Goal: Transaction & Acquisition: Purchase product/service

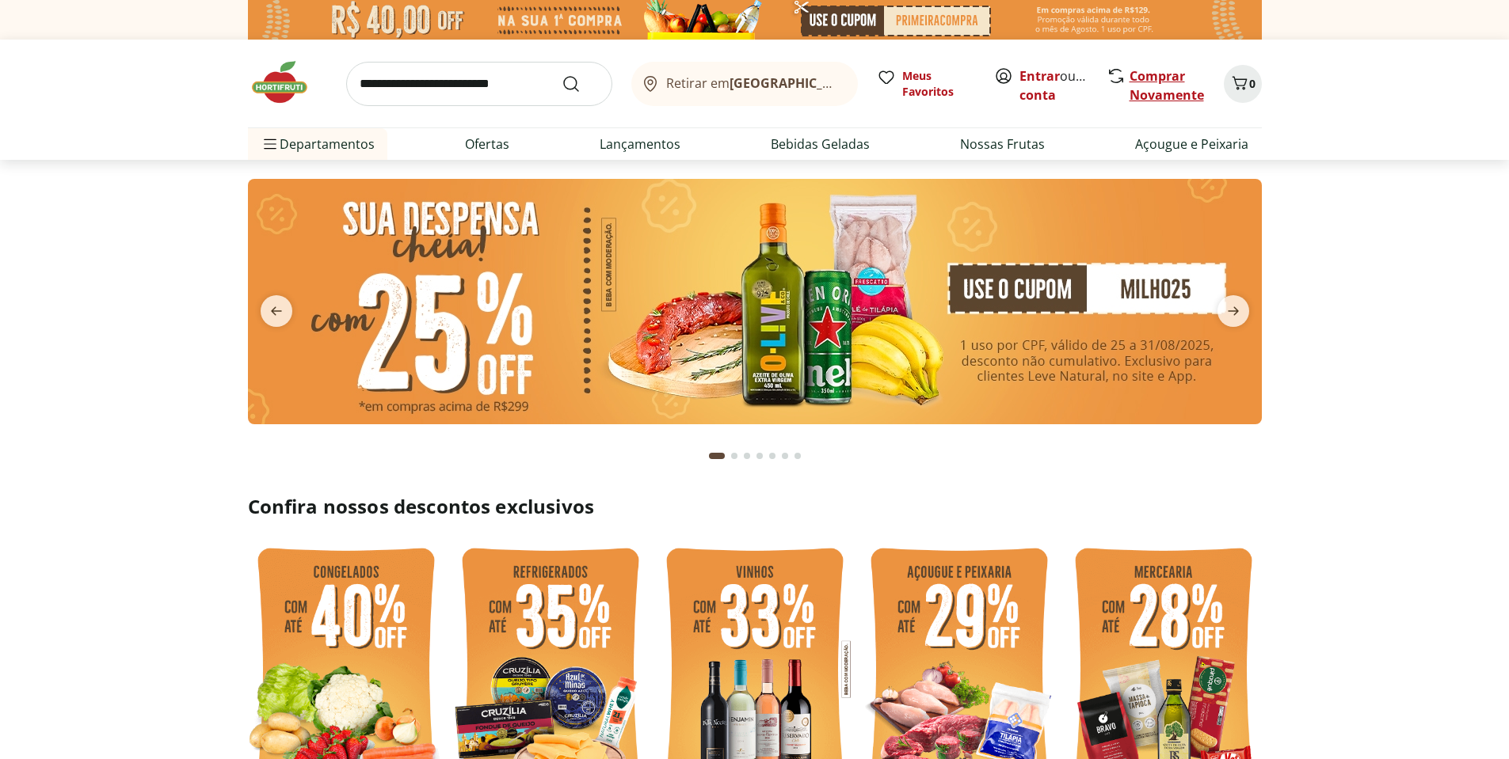
click at [1150, 79] on link "Comprar Novamente" at bounding box center [1166, 85] width 74 height 36
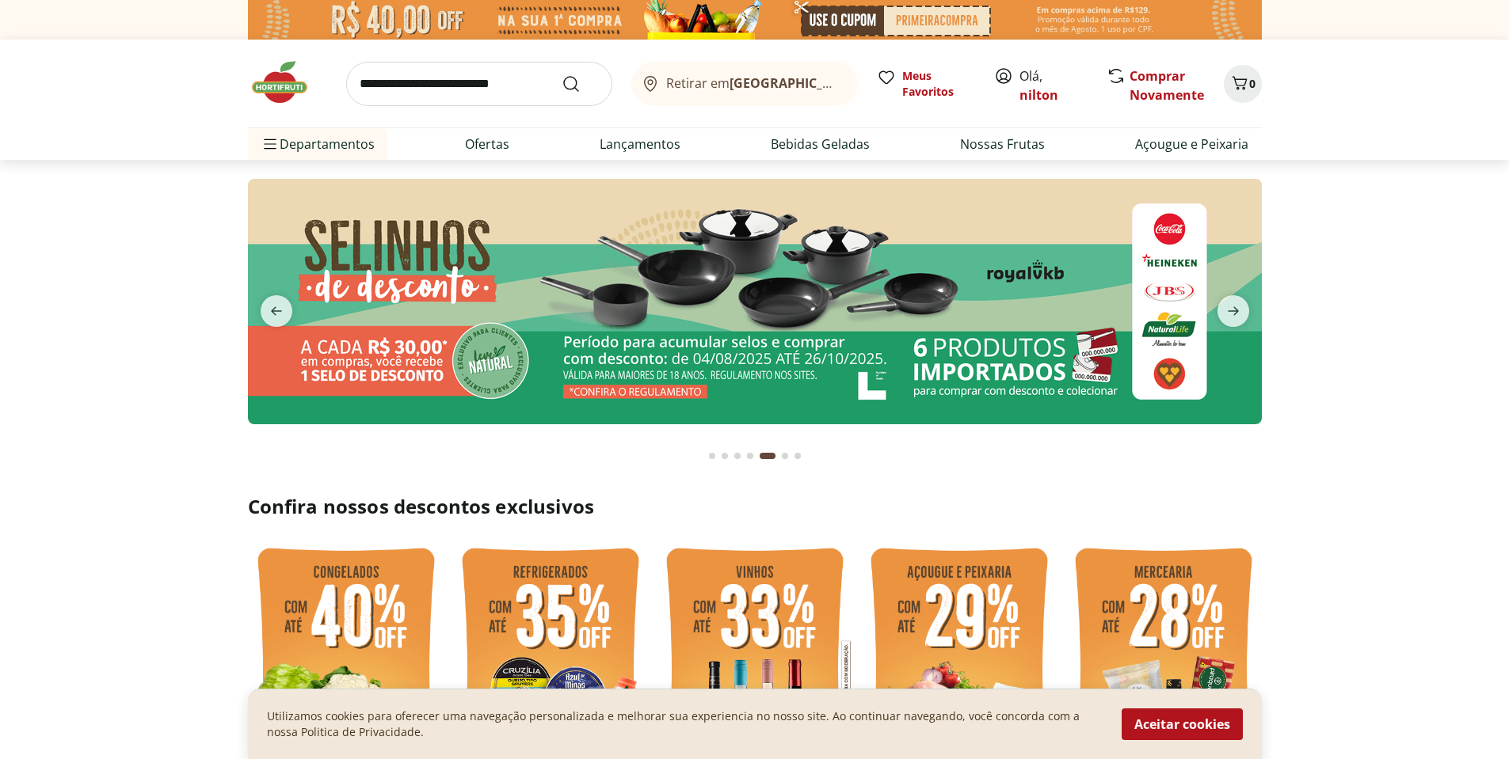
click at [517, 75] on input "search" at bounding box center [479, 84] width 266 height 44
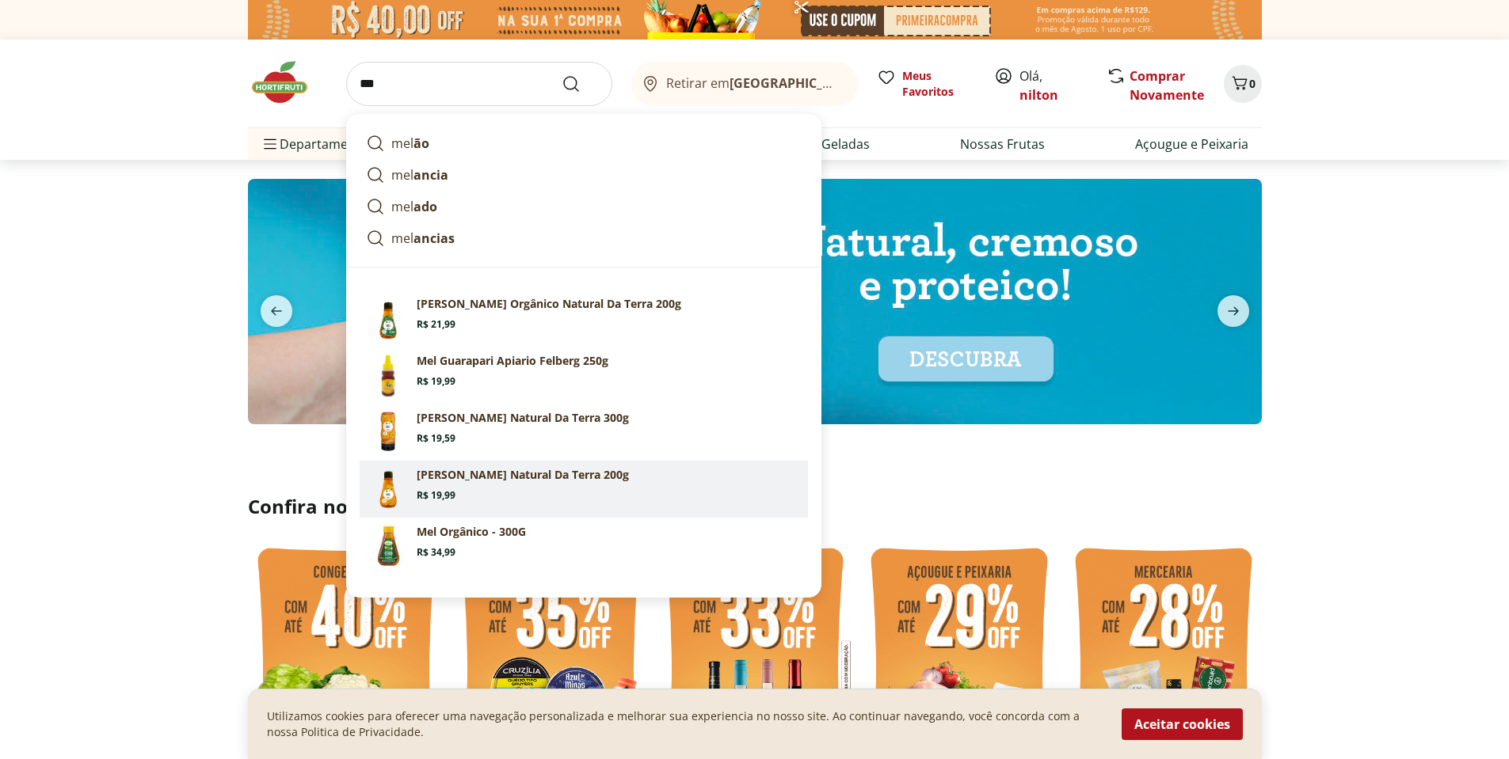
click at [466, 477] on p "[PERSON_NAME] Natural Da Terra 200g" at bounding box center [523, 475] width 212 height 16
type input "**********"
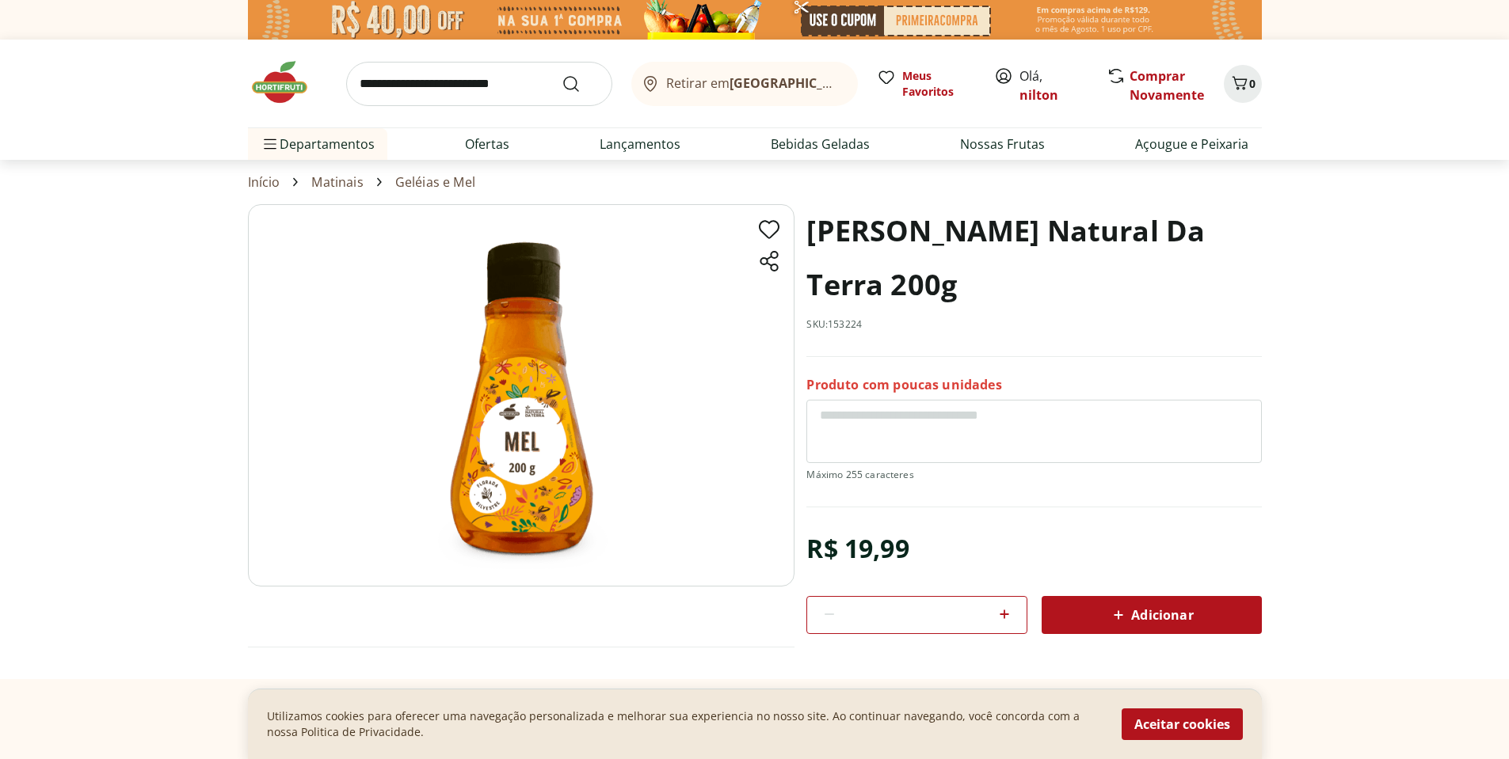
click at [1174, 622] on span "Adicionar" at bounding box center [1151, 615] width 84 height 19
click at [261, 185] on link "Início" at bounding box center [264, 182] width 32 height 14
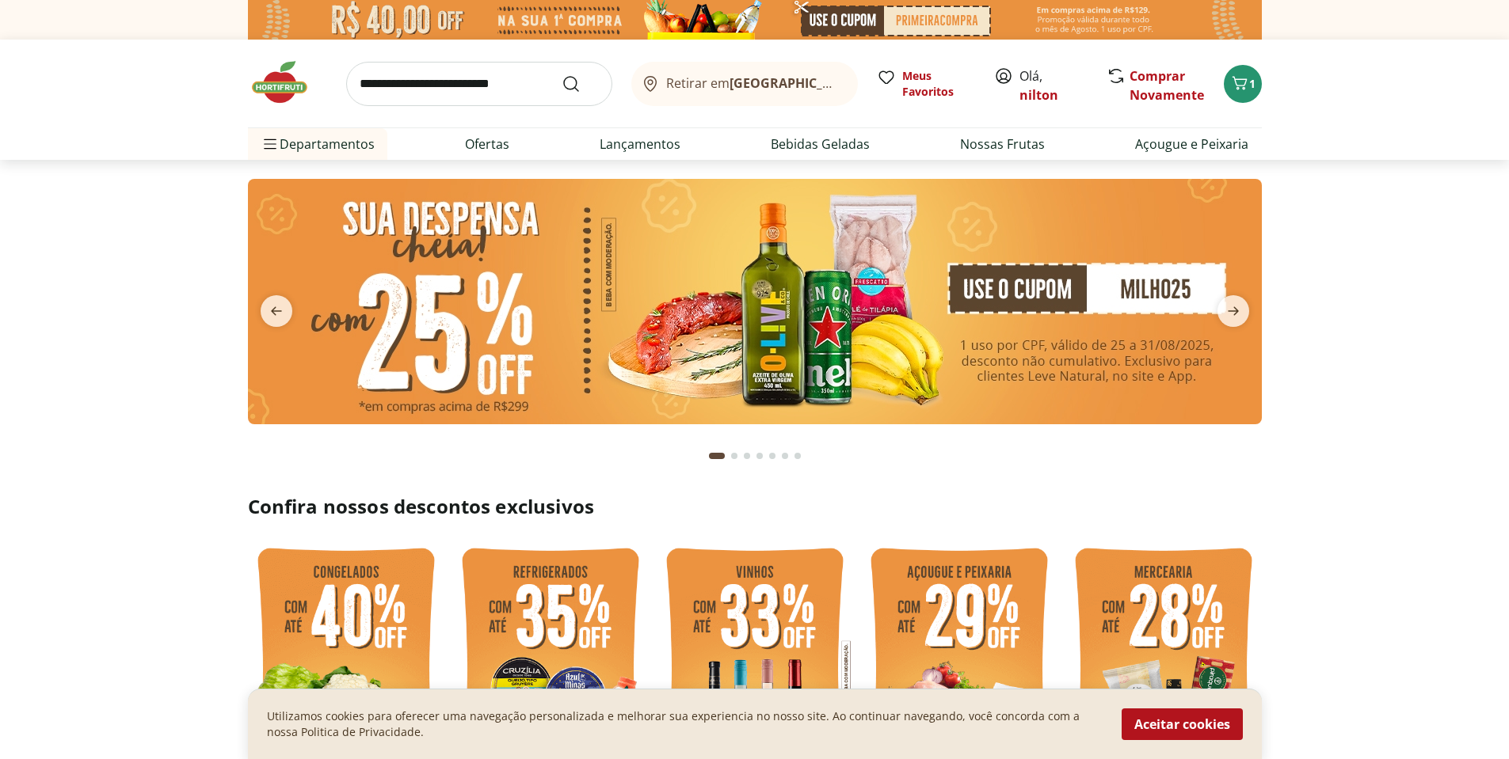
click at [410, 84] on input "search" at bounding box center [479, 84] width 266 height 44
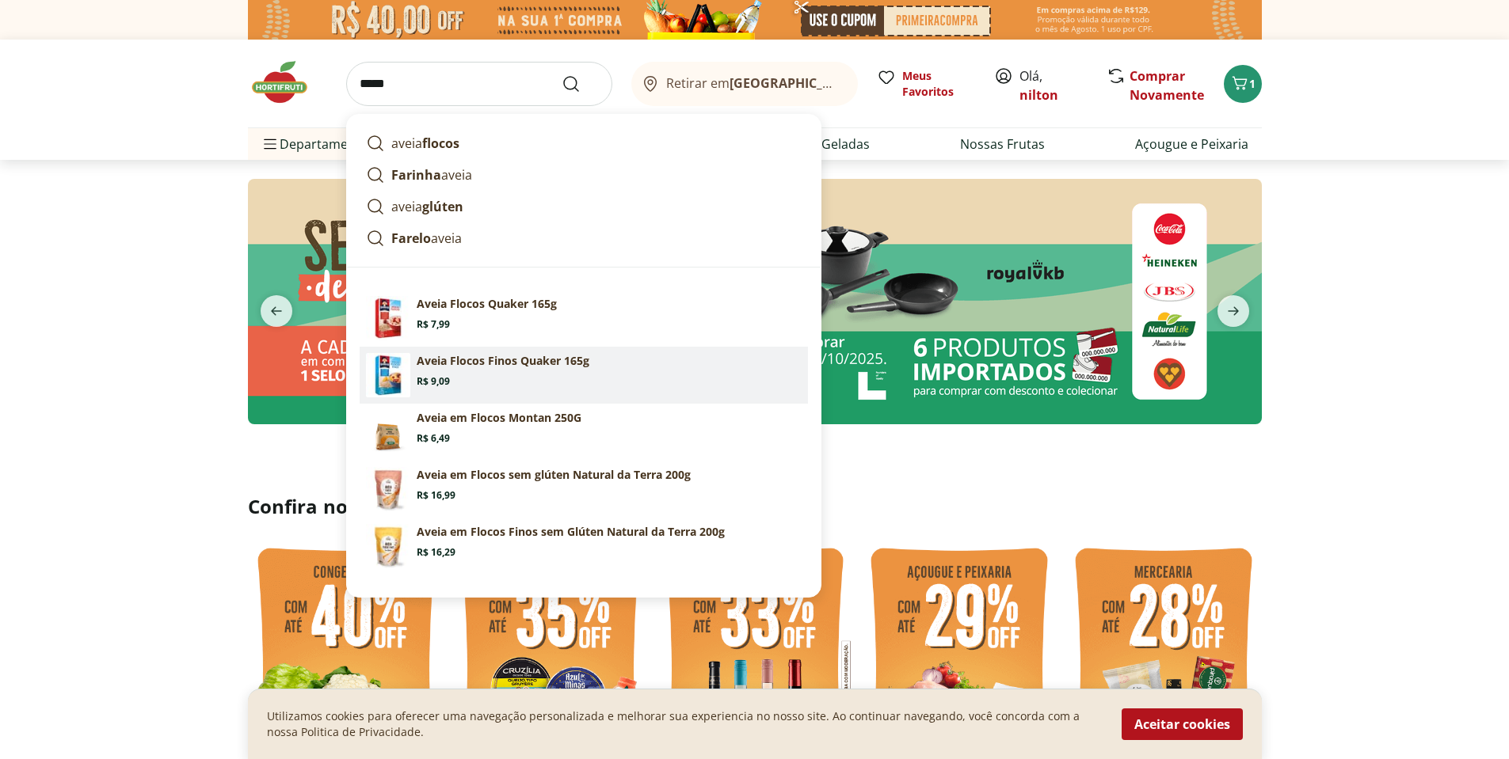
click at [496, 390] on link "Aveia Flocos Finos Quaker 165g Price: R$ 9,09" at bounding box center [584, 375] width 448 height 57
type input "**********"
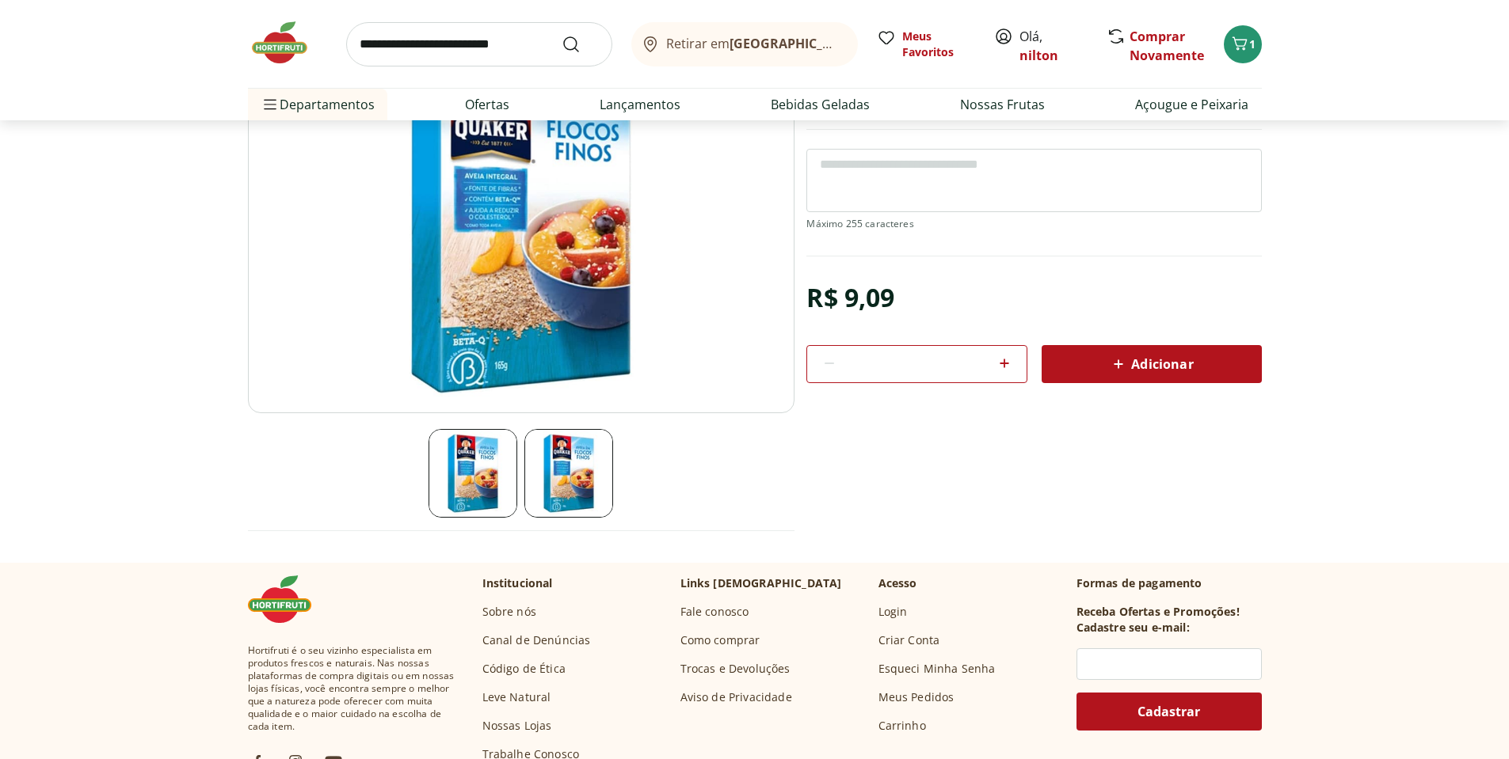
scroll to position [238, 0]
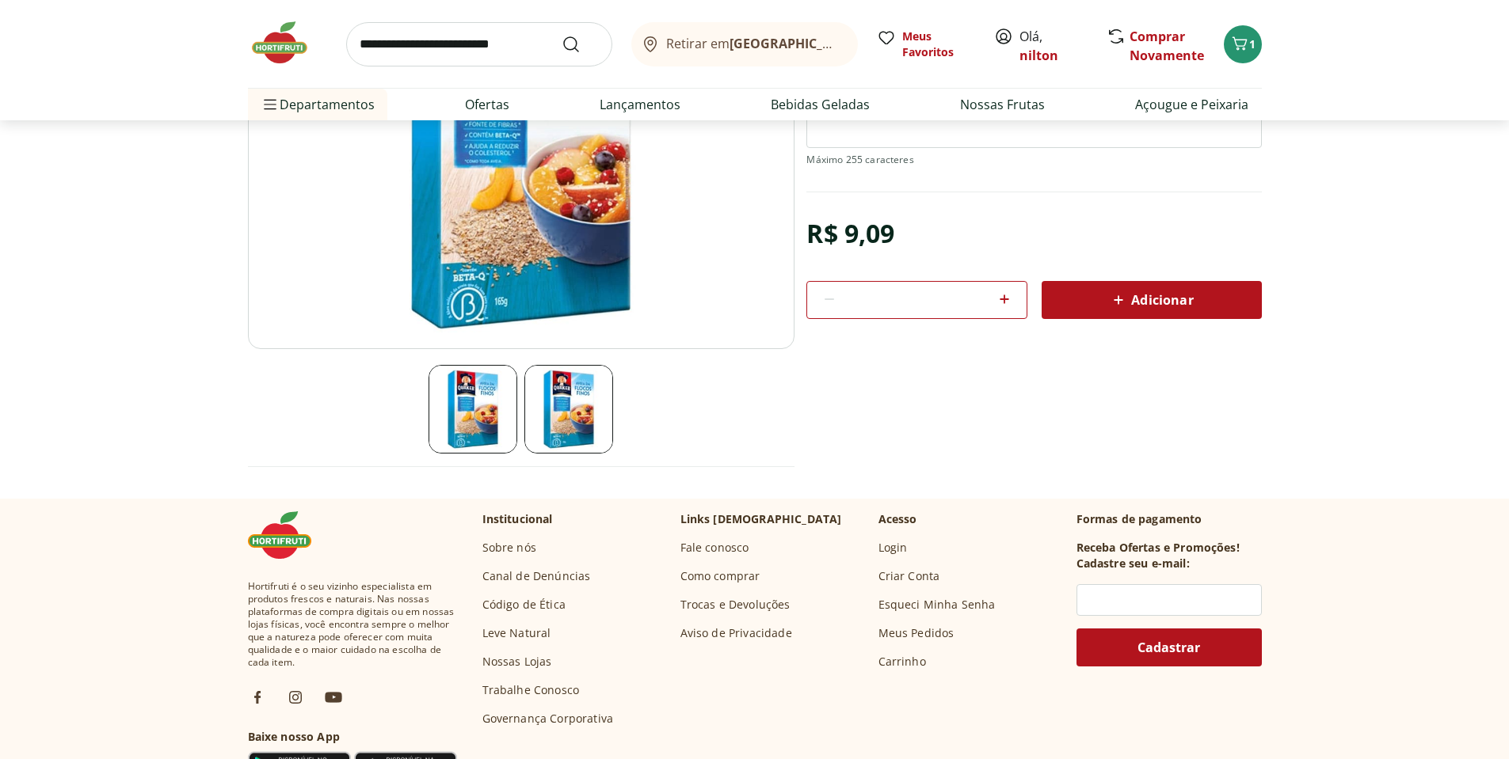
click at [1162, 304] on span "Adicionar" at bounding box center [1151, 300] width 84 height 19
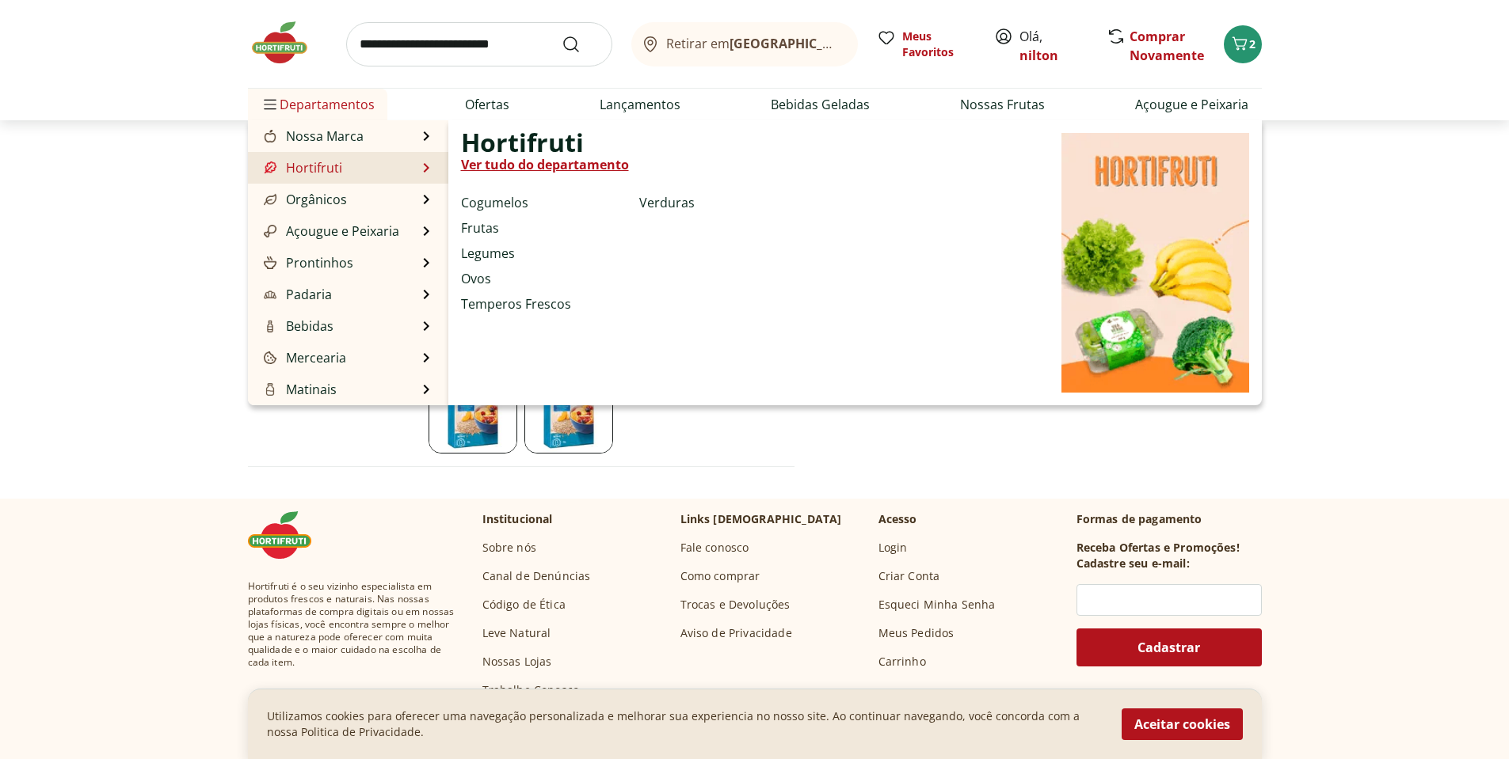
click at [394, 170] on li "Hortifruti Hortifruti Ver tudo do departamento Cogumelos Frutas Legumes Ovos Te…" at bounding box center [348, 168] width 200 height 32
click at [495, 225] on link "Frutas" at bounding box center [480, 228] width 38 height 19
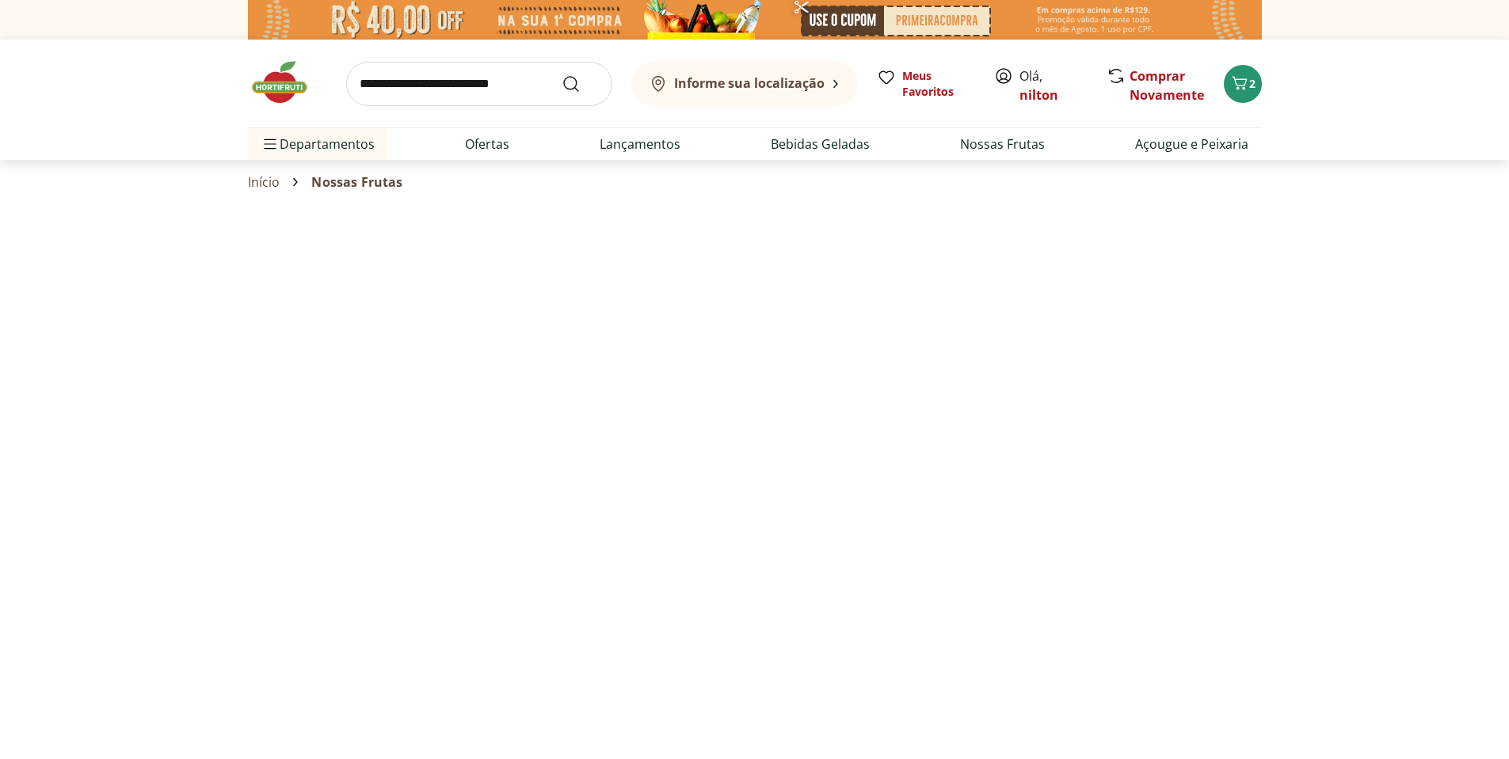
select select "**********"
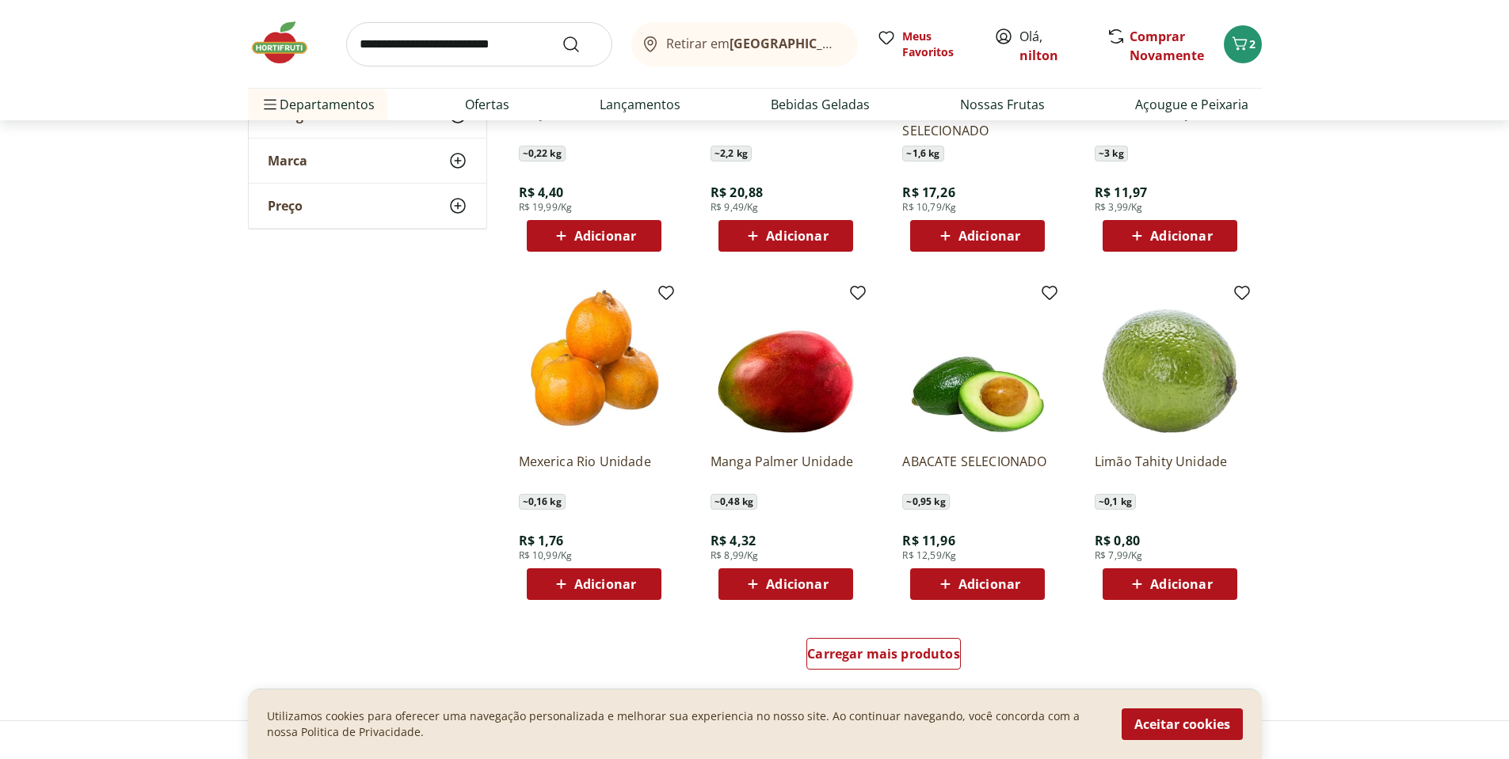
scroll to position [713, 0]
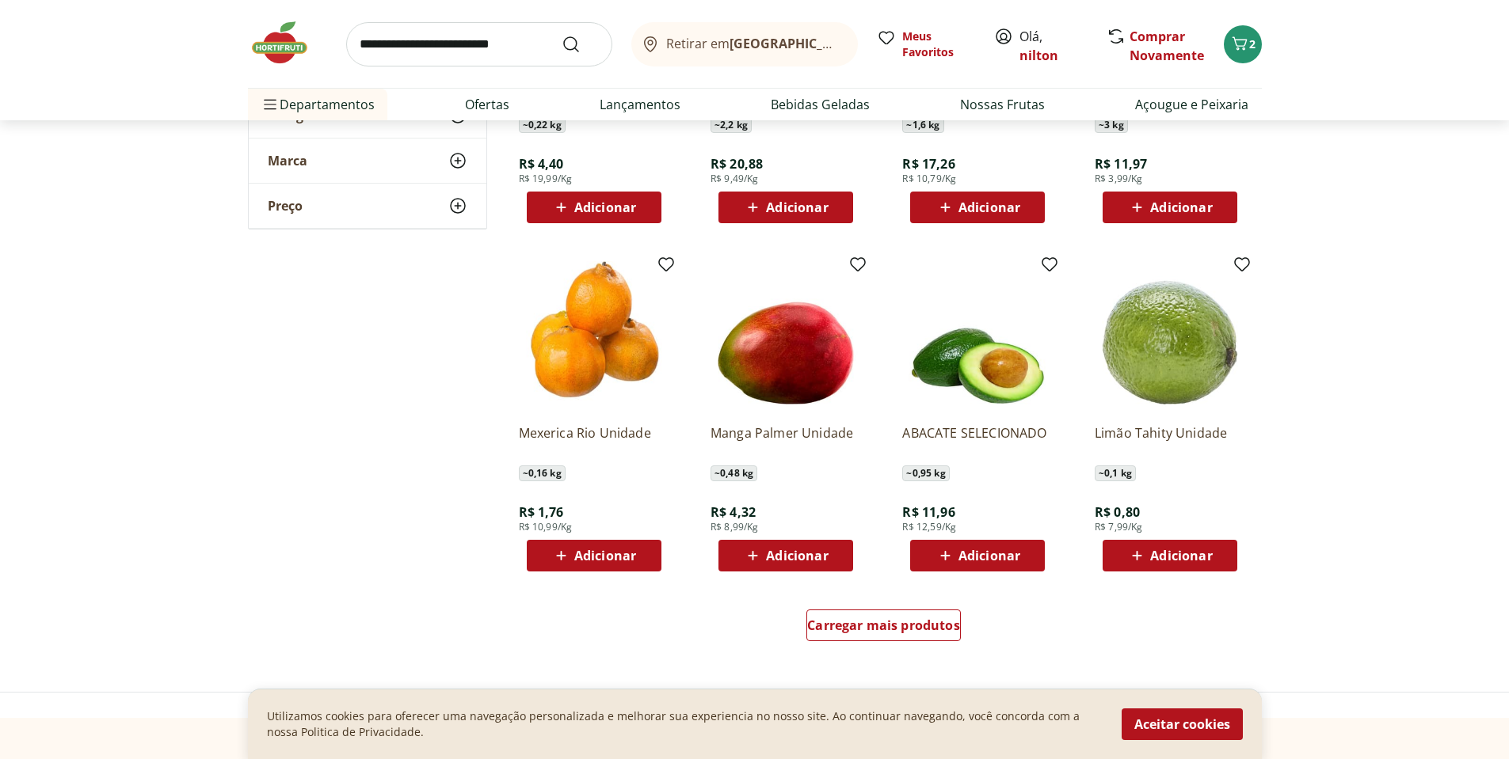
click at [997, 556] on span "Adicionar" at bounding box center [989, 556] width 62 height 13
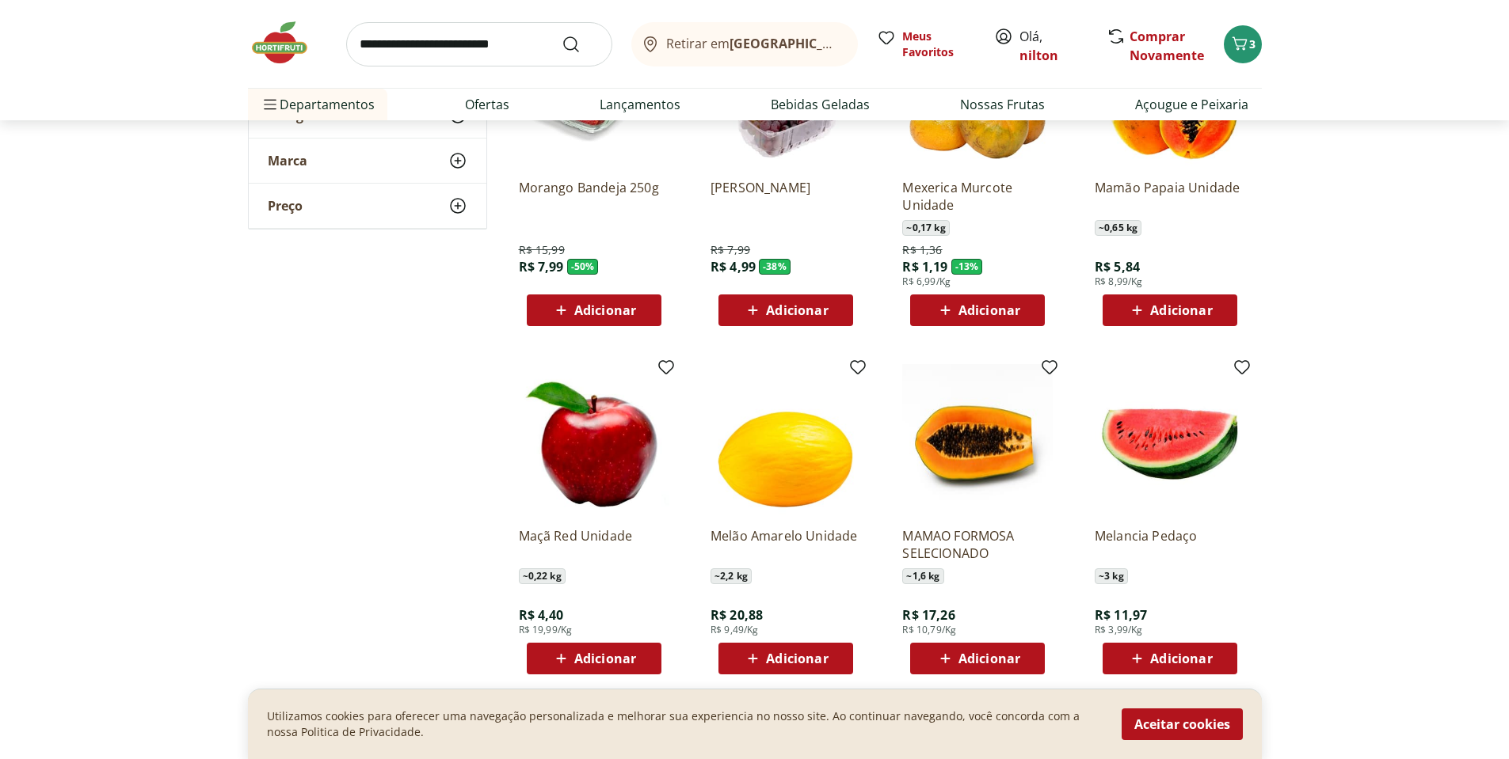
scroll to position [158, 0]
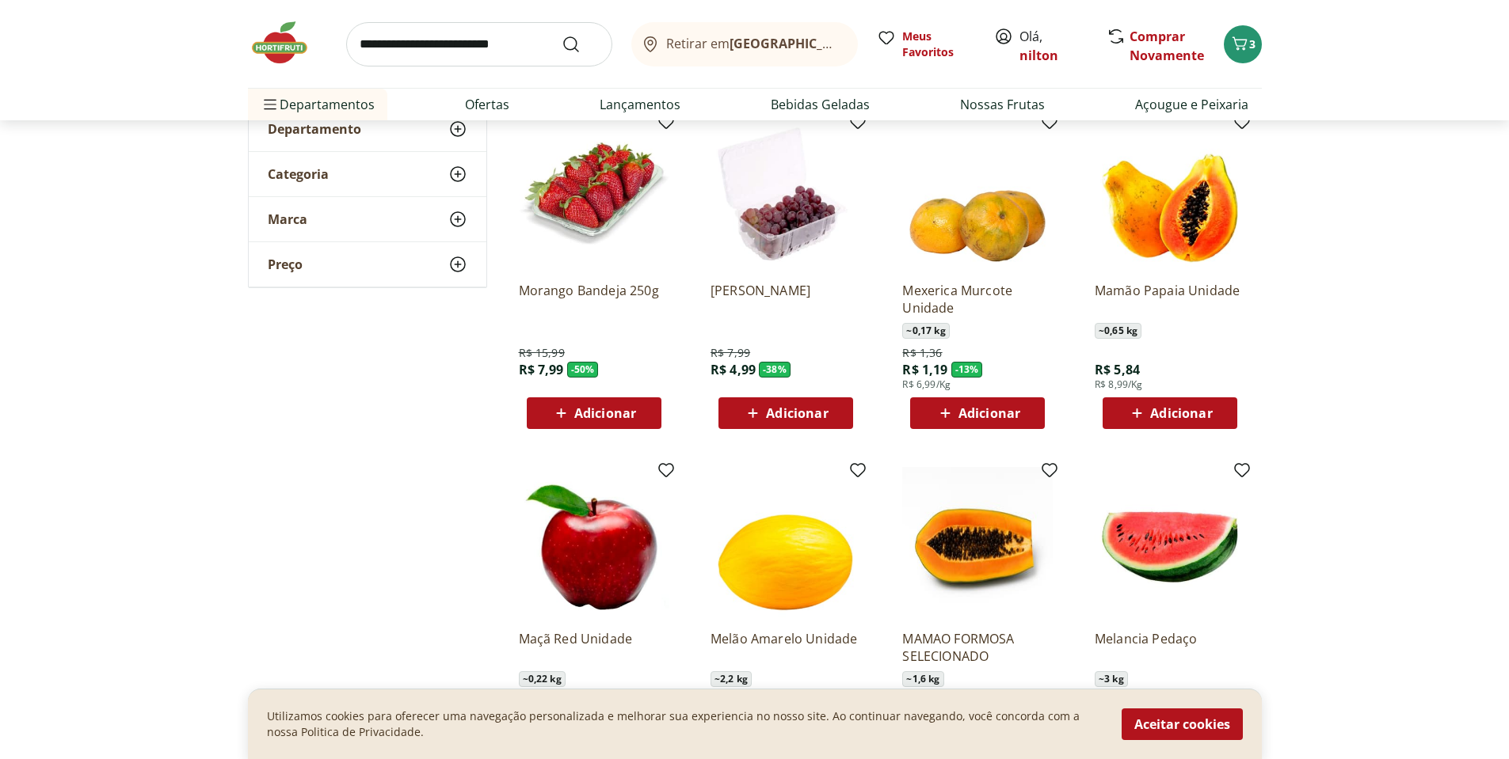
click at [429, 48] on input "search" at bounding box center [479, 44] width 266 height 44
type input "**********"
click at [561, 35] on button "Submit Search" at bounding box center [580, 44] width 38 height 19
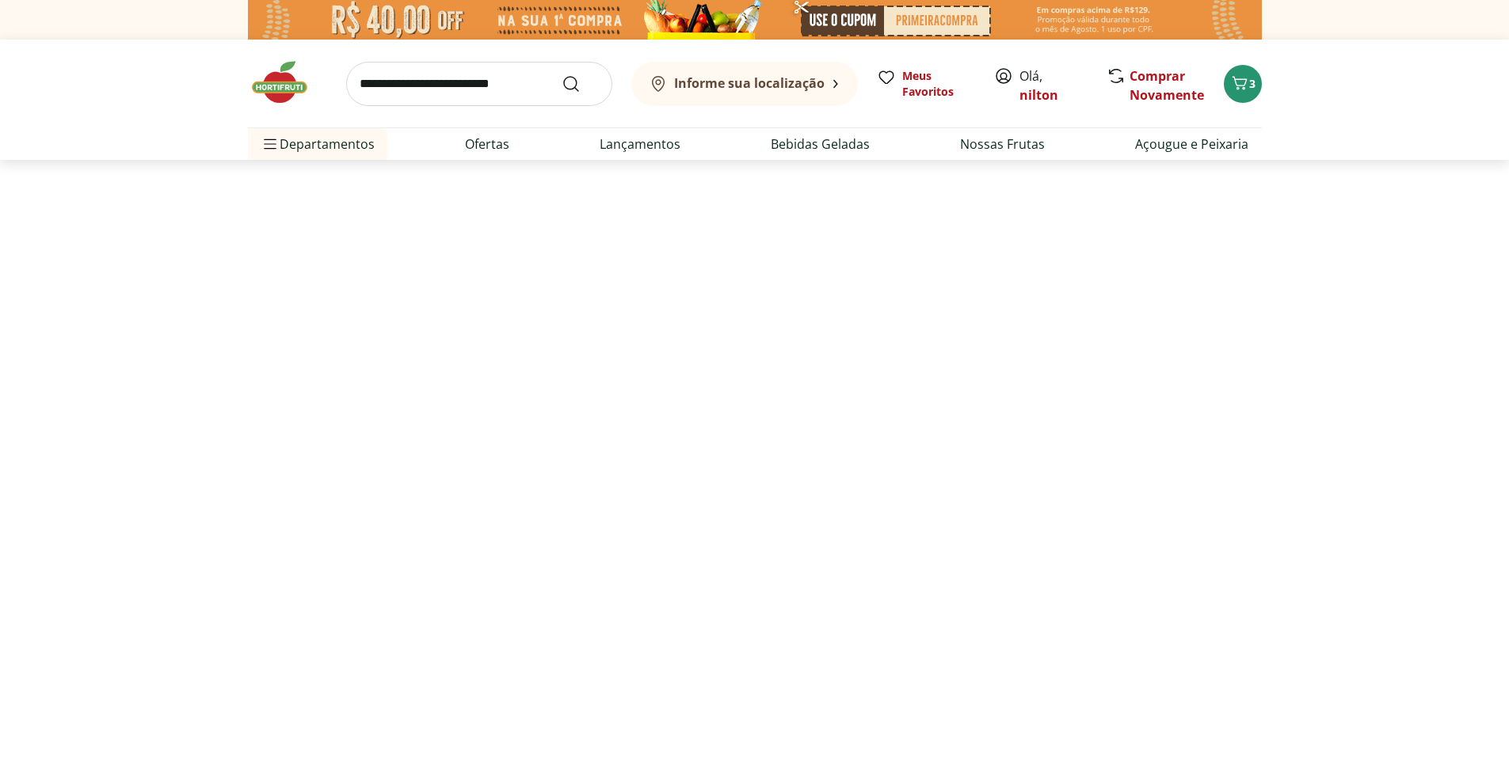
select select "**********"
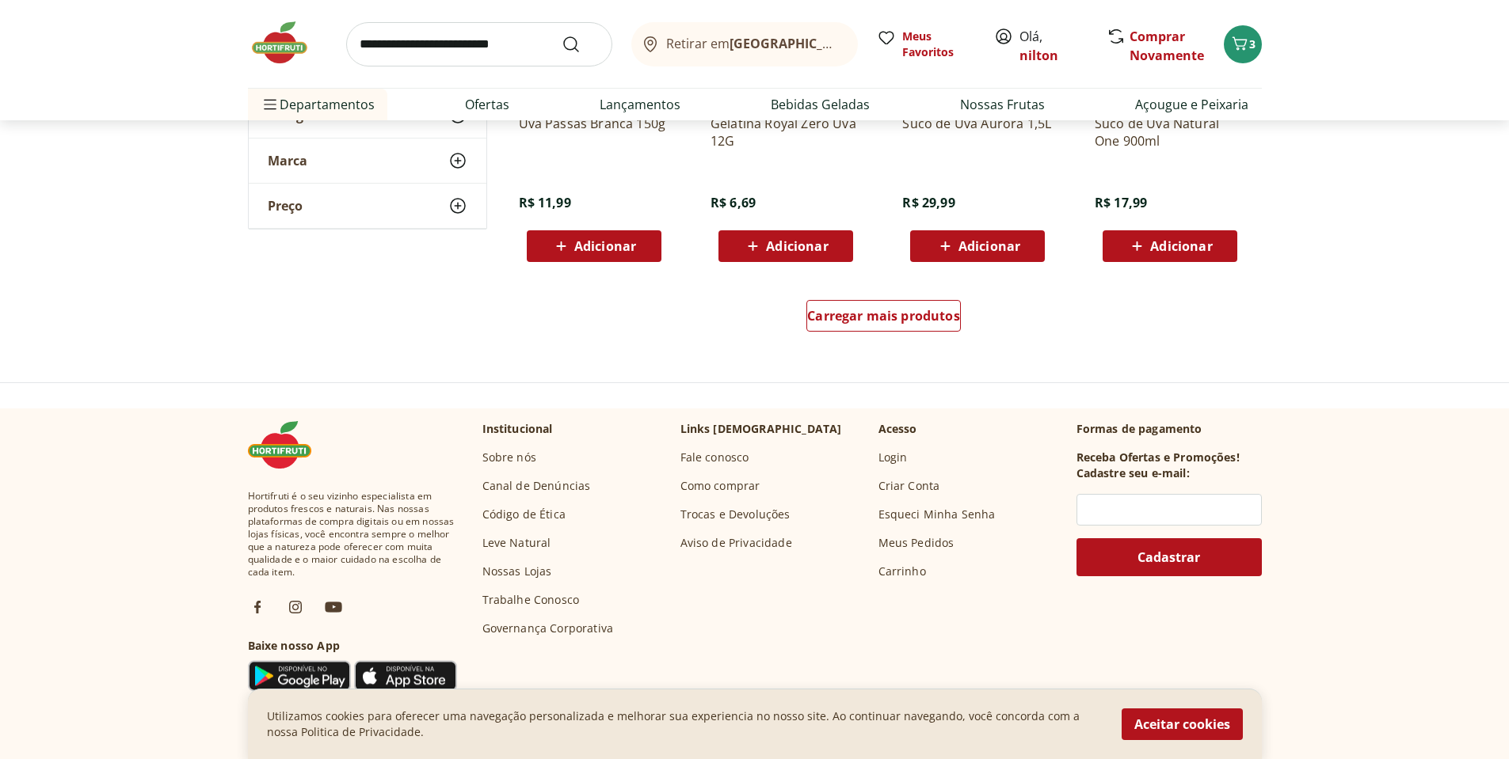
scroll to position [1109, 0]
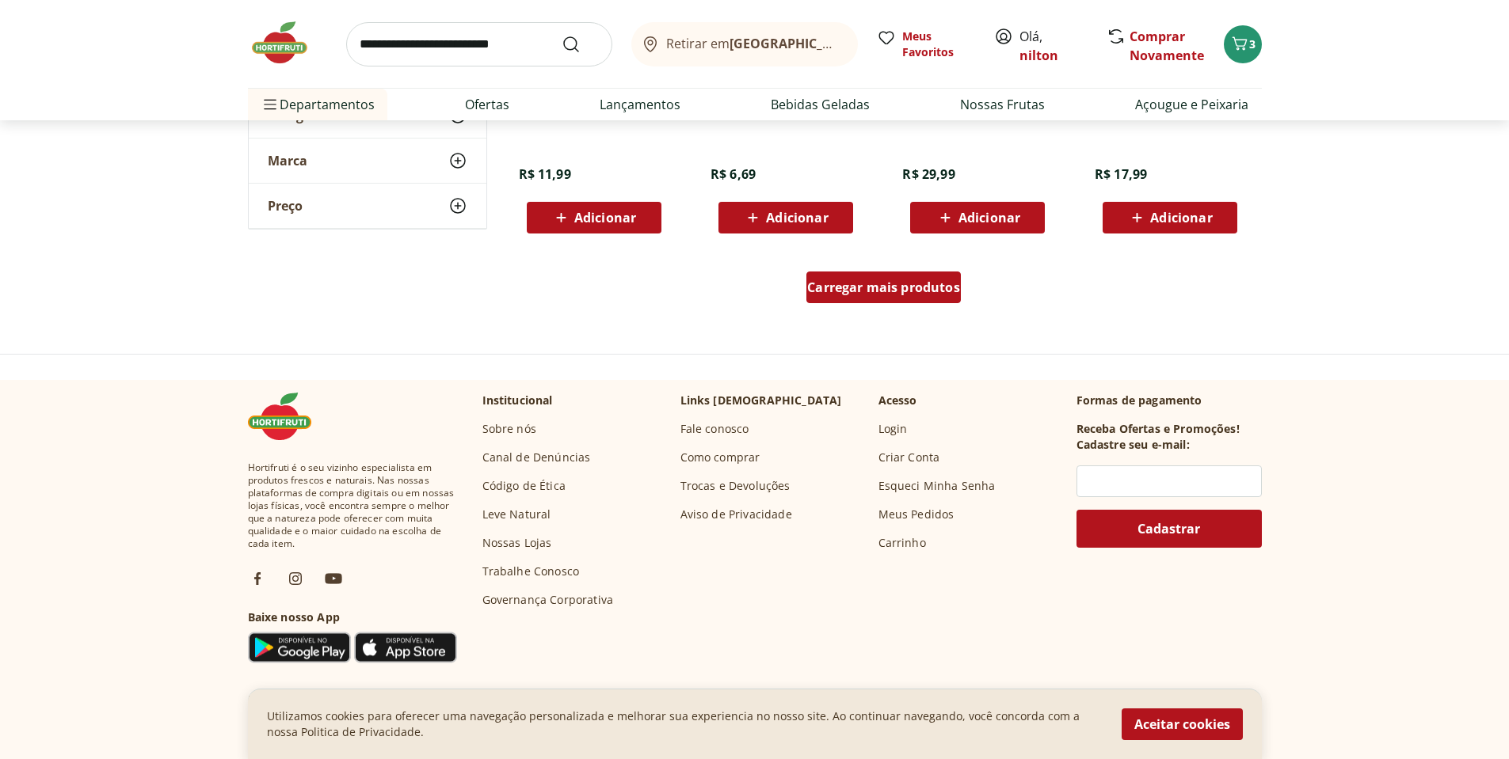
click at [872, 294] on span "Carregar mais produtos" at bounding box center [883, 287] width 153 height 13
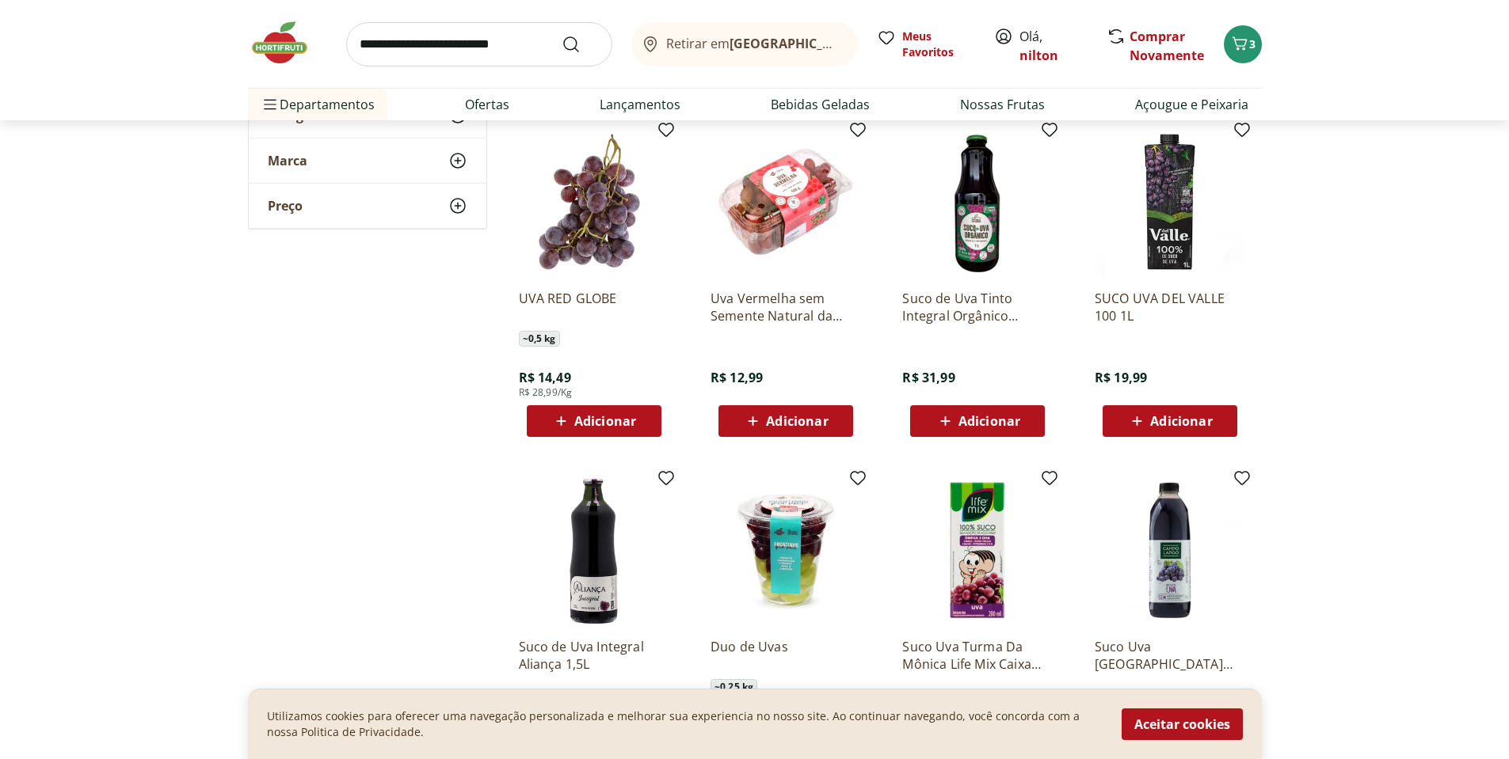
scroll to position [1267, 0]
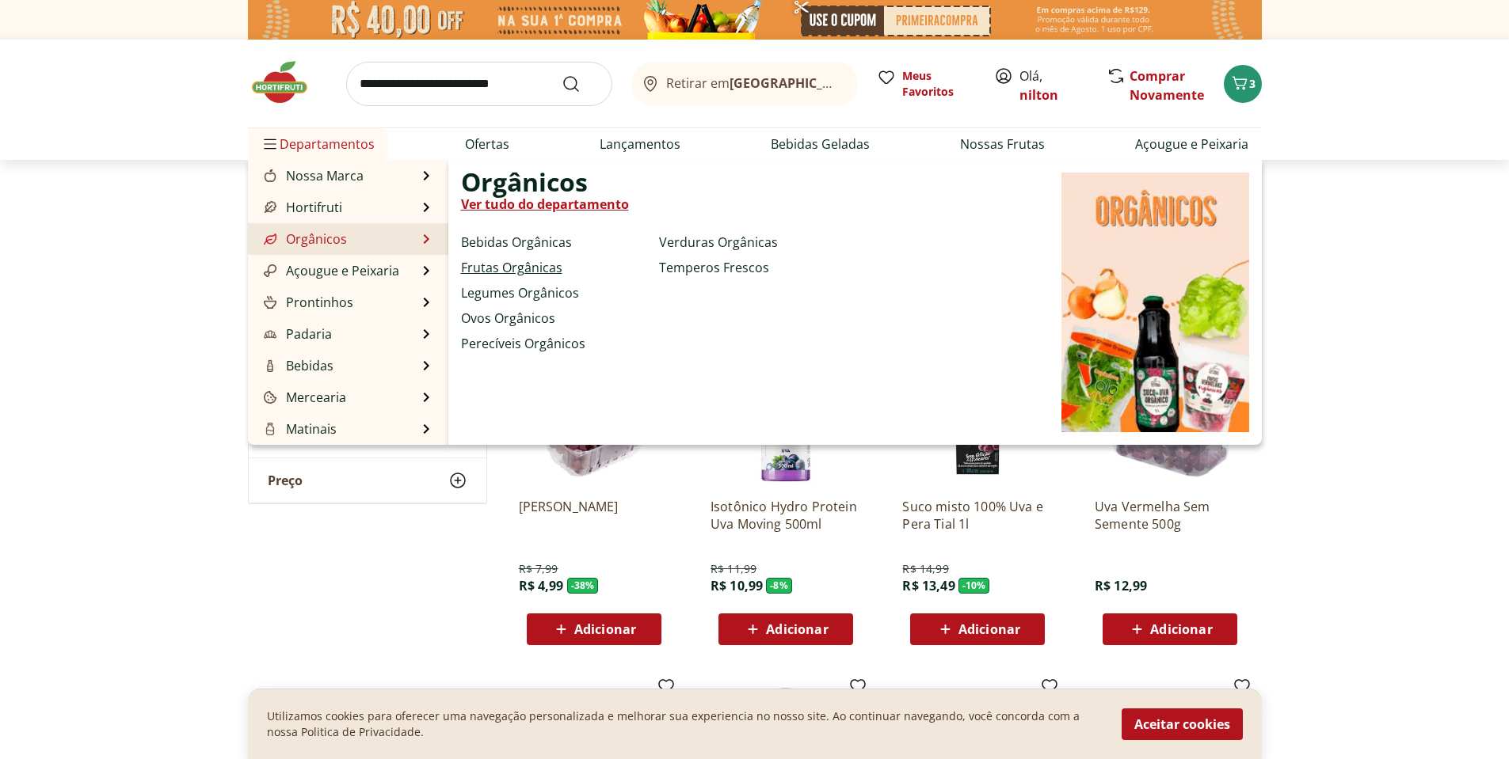
click at [496, 269] on link "Frutas Orgânicas" at bounding box center [511, 267] width 101 height 19
select select "**********"
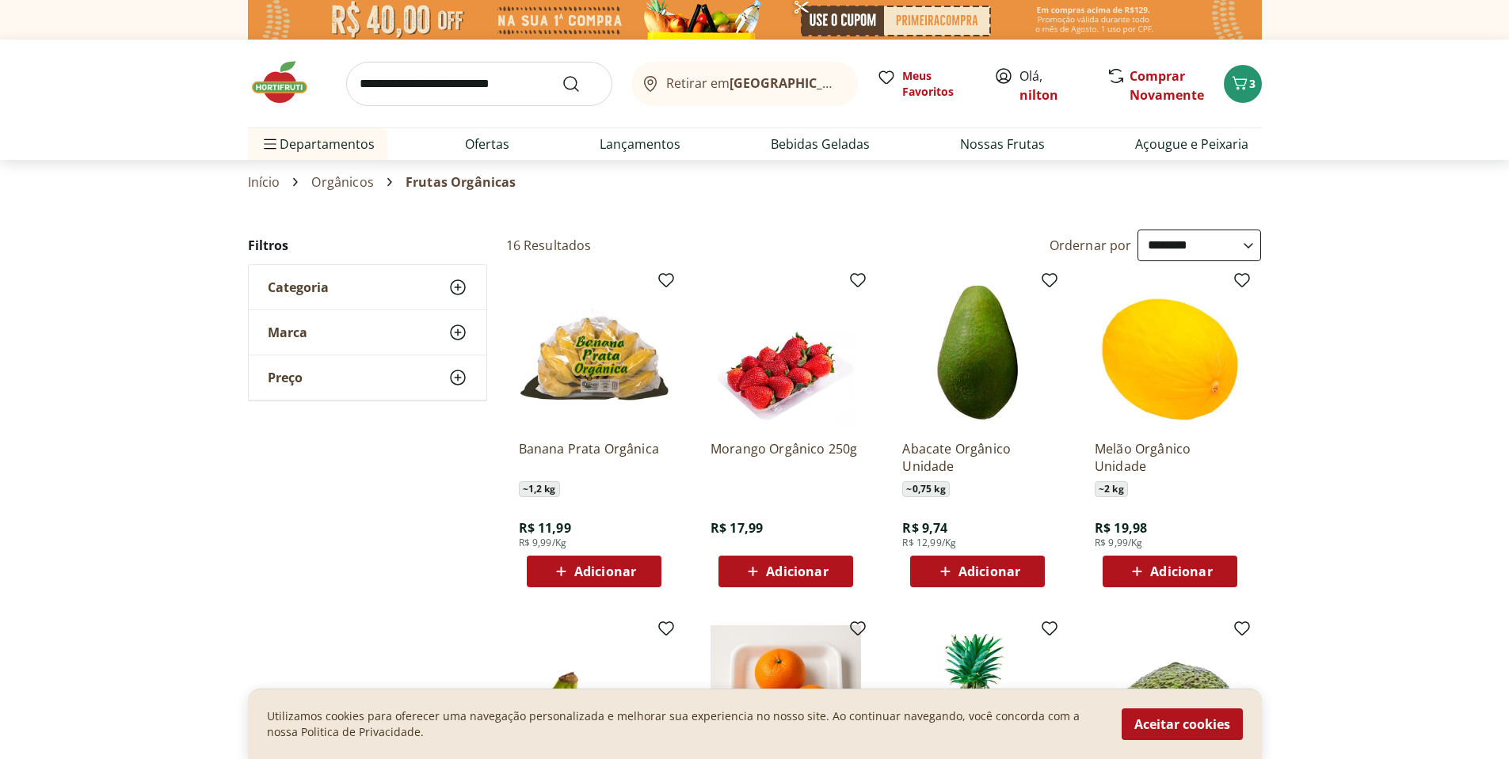
click at [253, 185] on link "Início" at bounding box center [264, 182] width 32 height 14
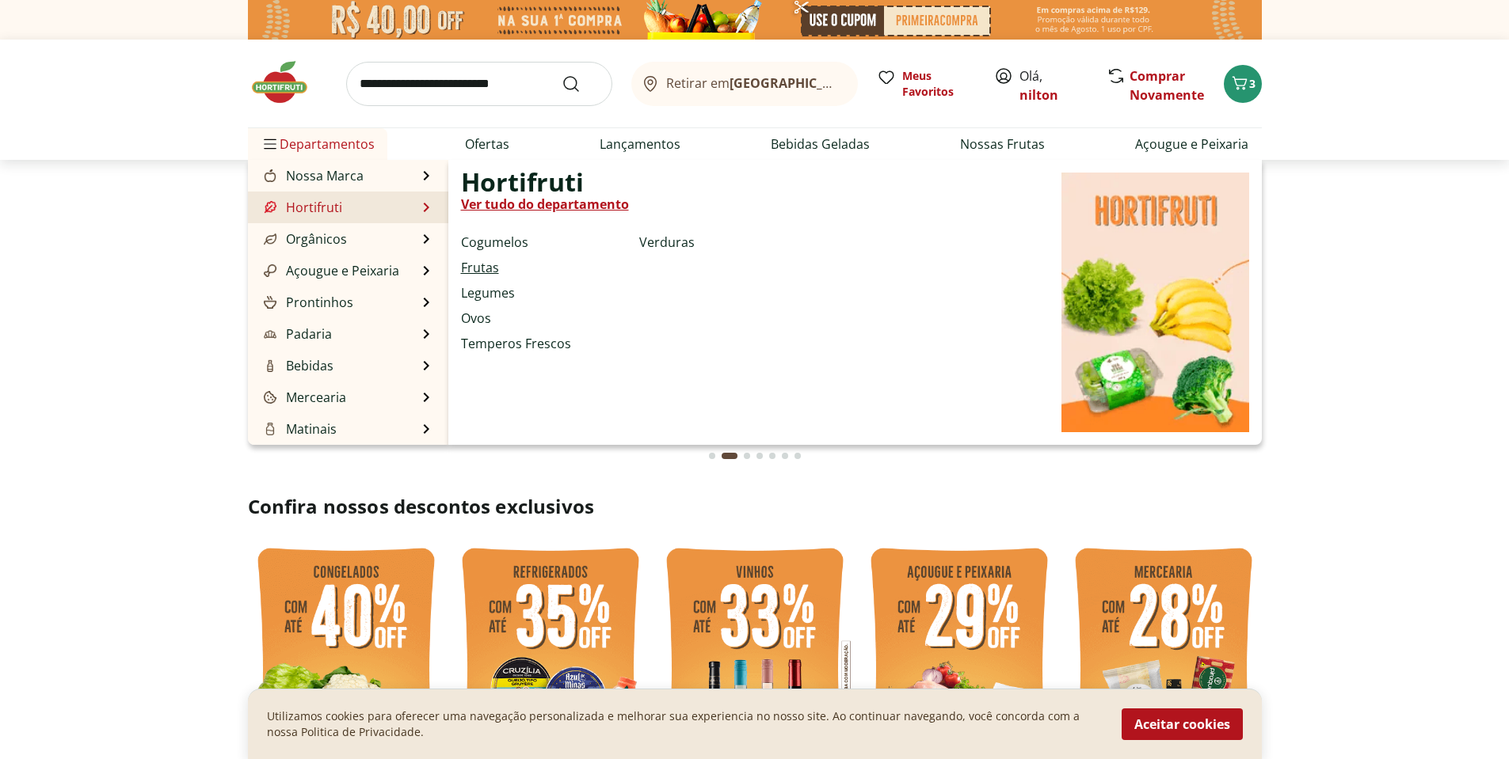
click at [493, 267] on link "Frutas" at bounding box center [480, 267] width 38 height 19
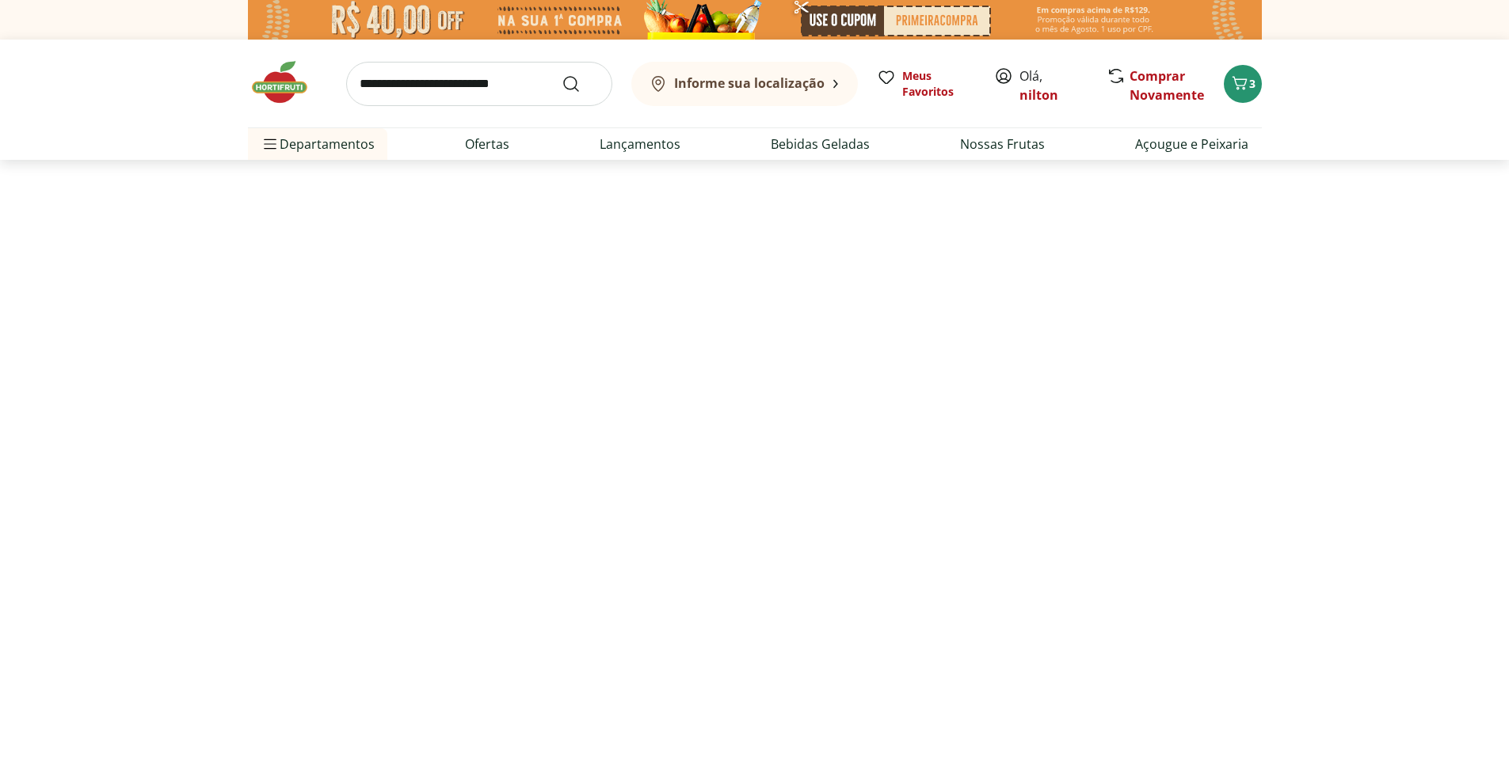
select select "**********"
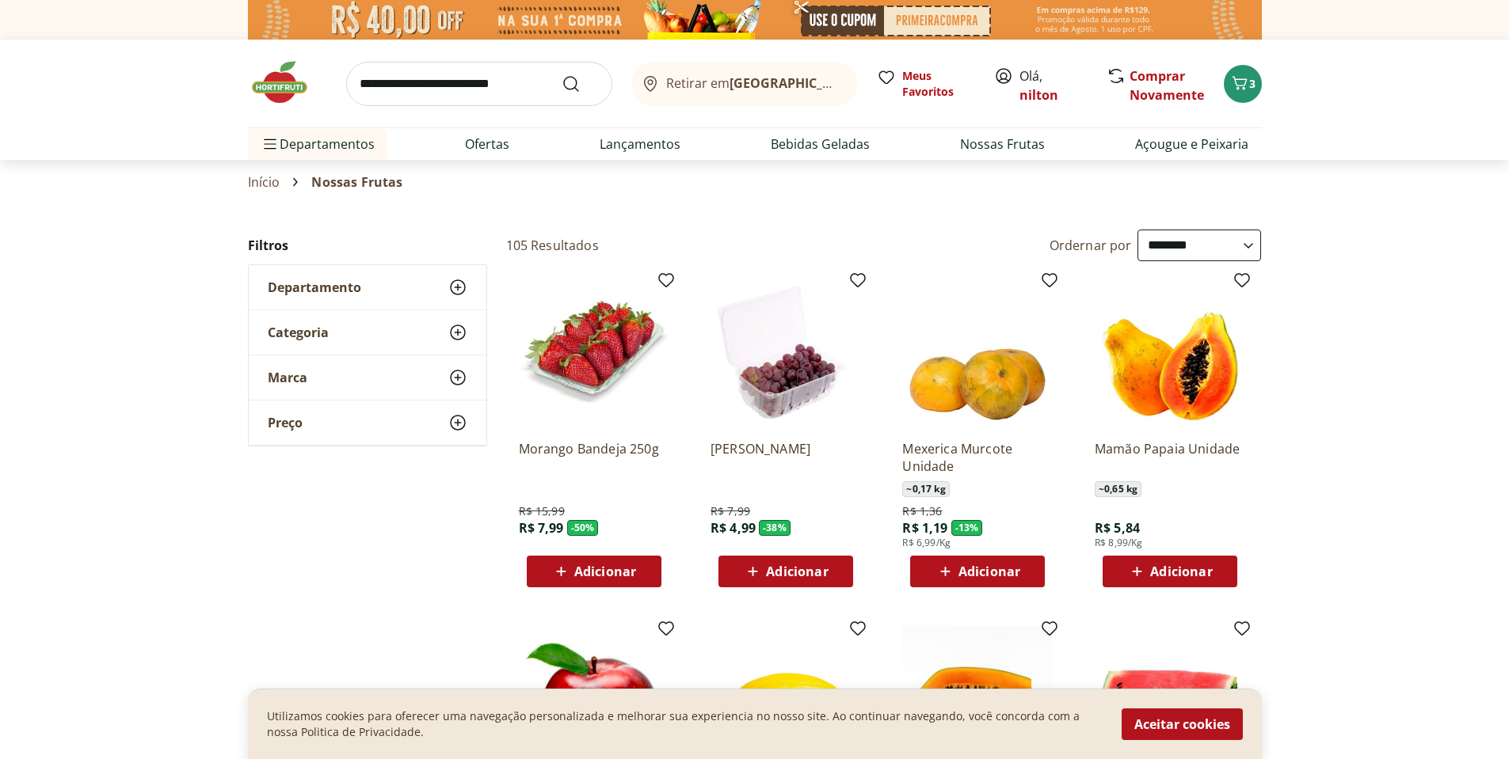
click at [607, 569] on span "Adicionar" at bounding box center [605, 571] width 62 height 13
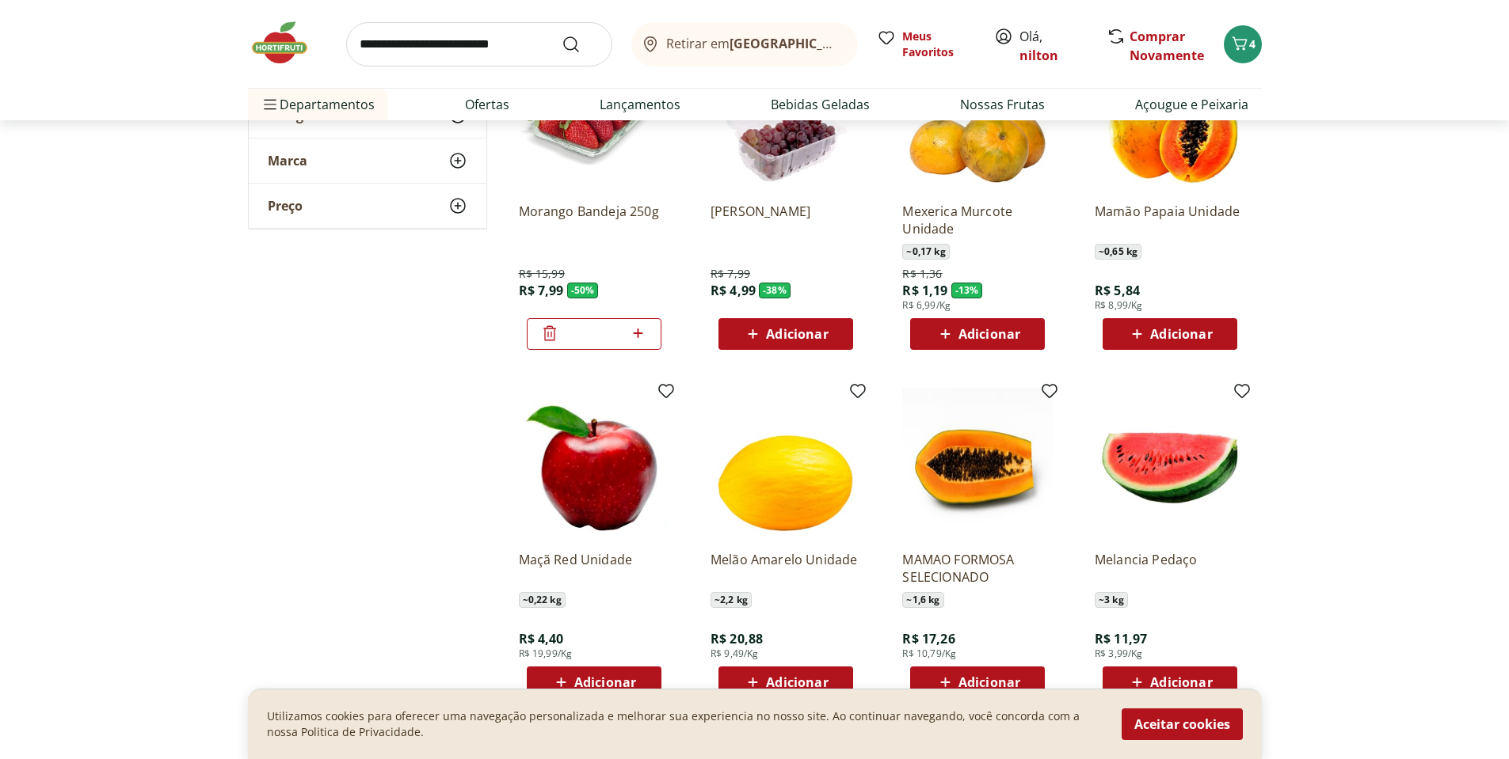
scroll to position [317, 0]
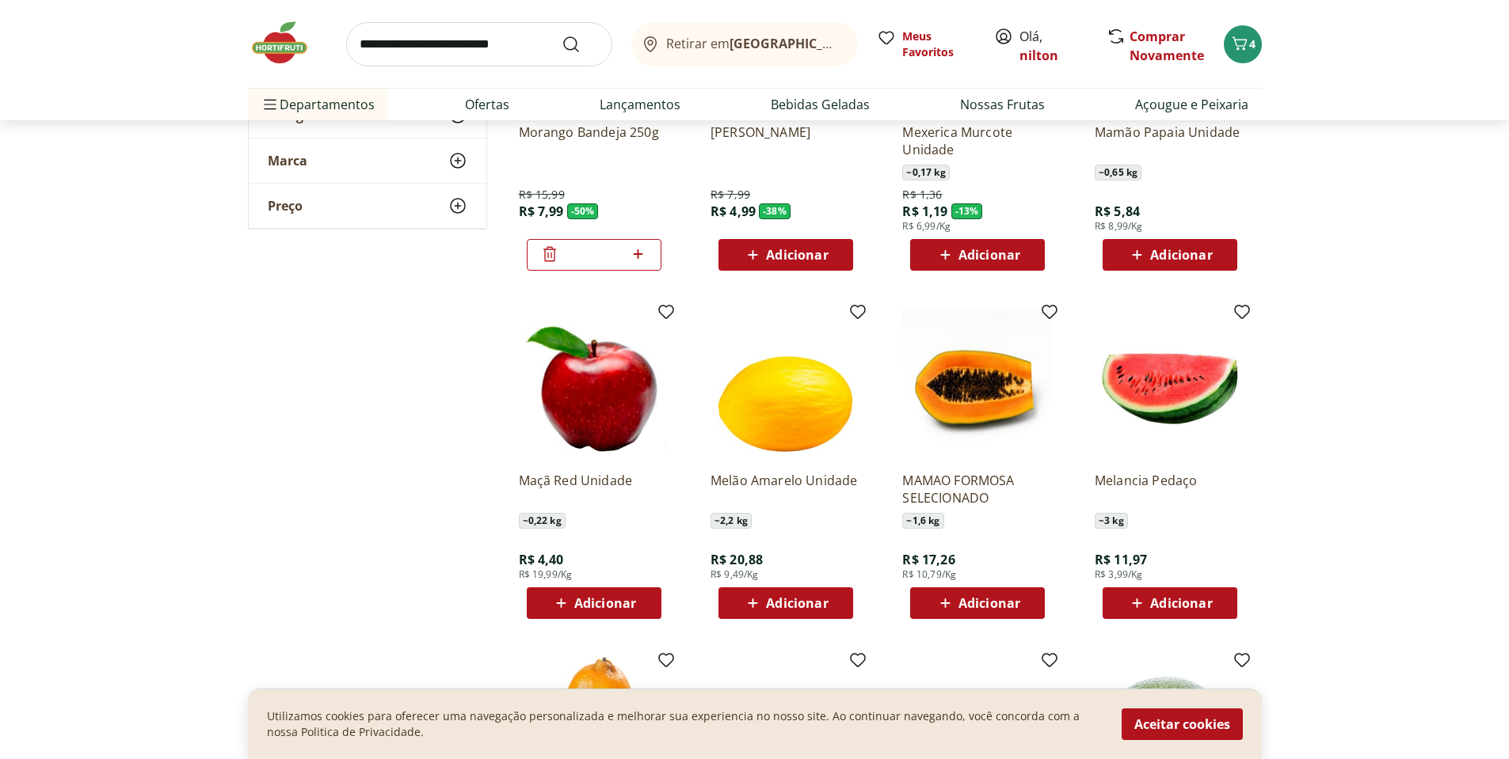
click at [600, 601] on span "Adicionar" at bounding box center [605, 603] width 62 height 13
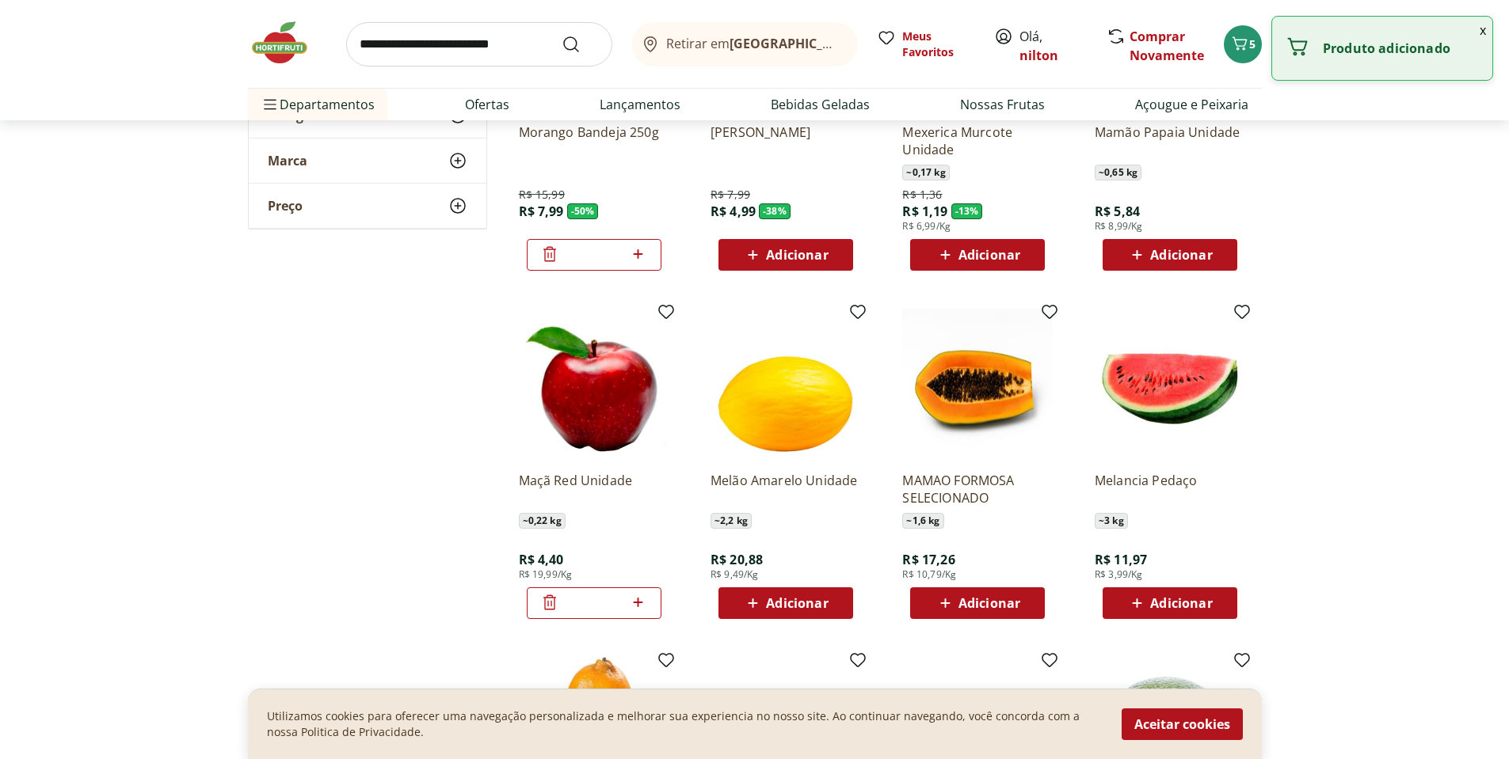
click at [638, 600] on icon at bounding box center [639, 603] width 10 height 10
type input "*"
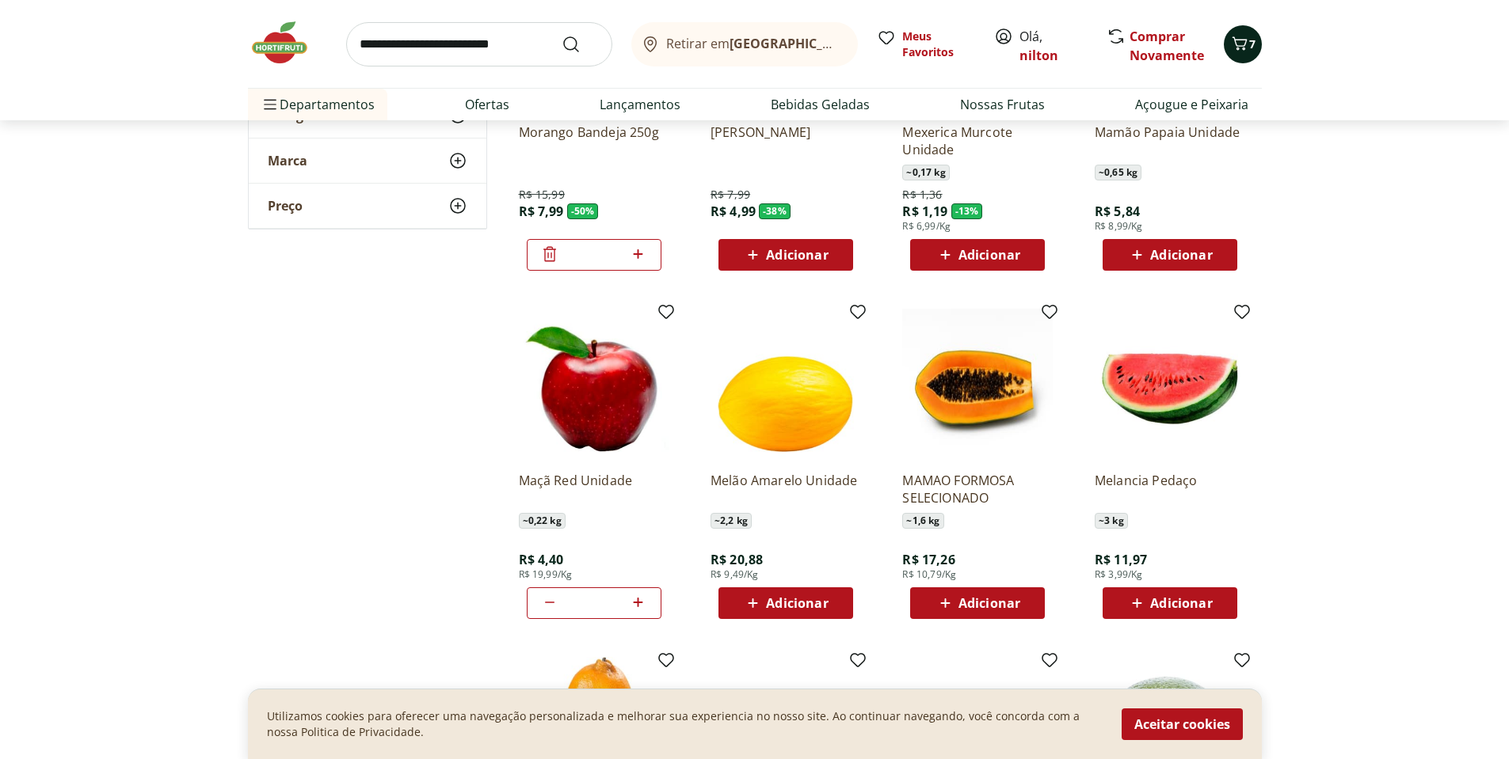
click at [1241, 51] on icon "Carrinho" at bounding box center [1239, 43] width 19 height 19
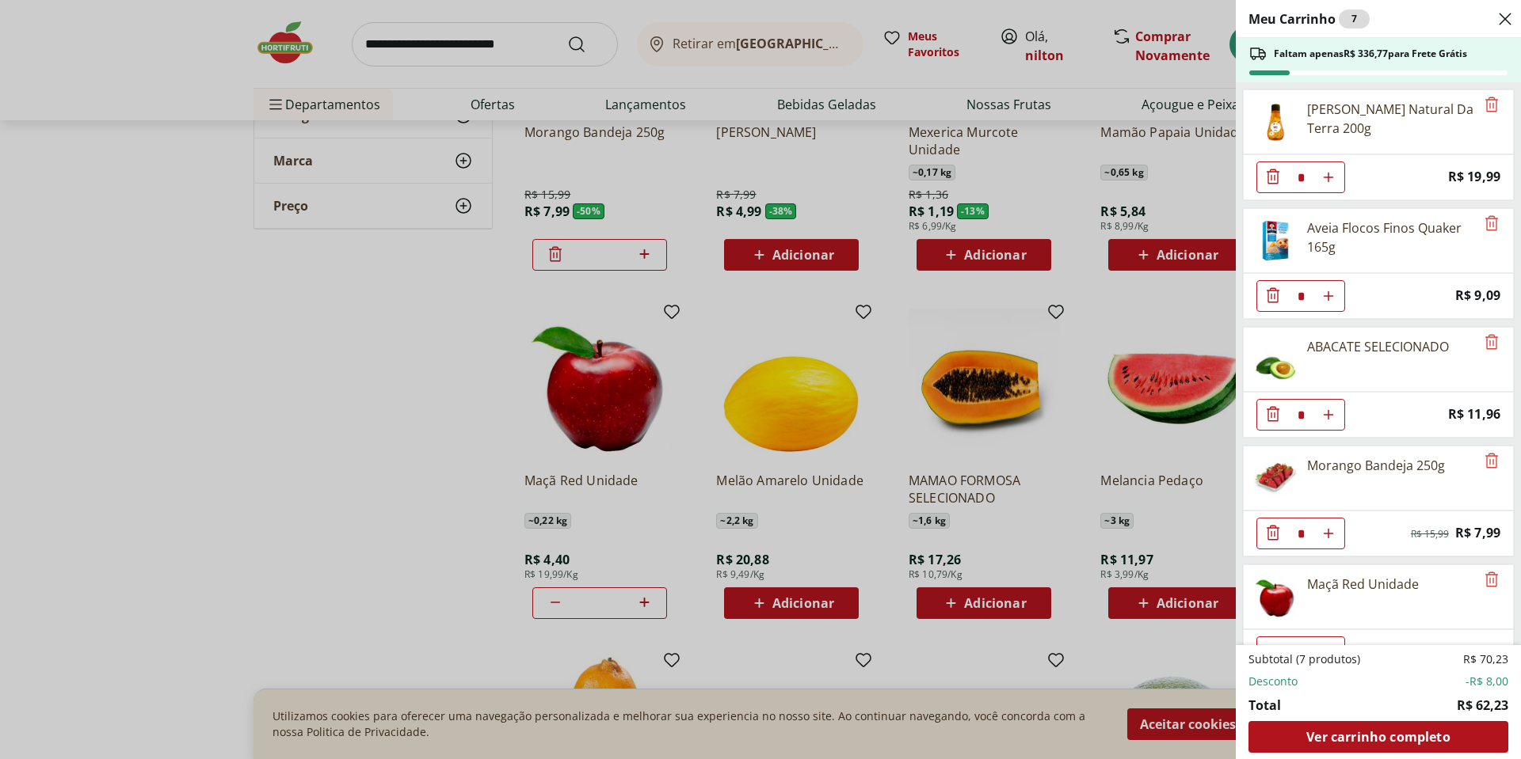
click at [1500, 13] on icon "Close" at bounding box center [1504, 19] width 19 height 19
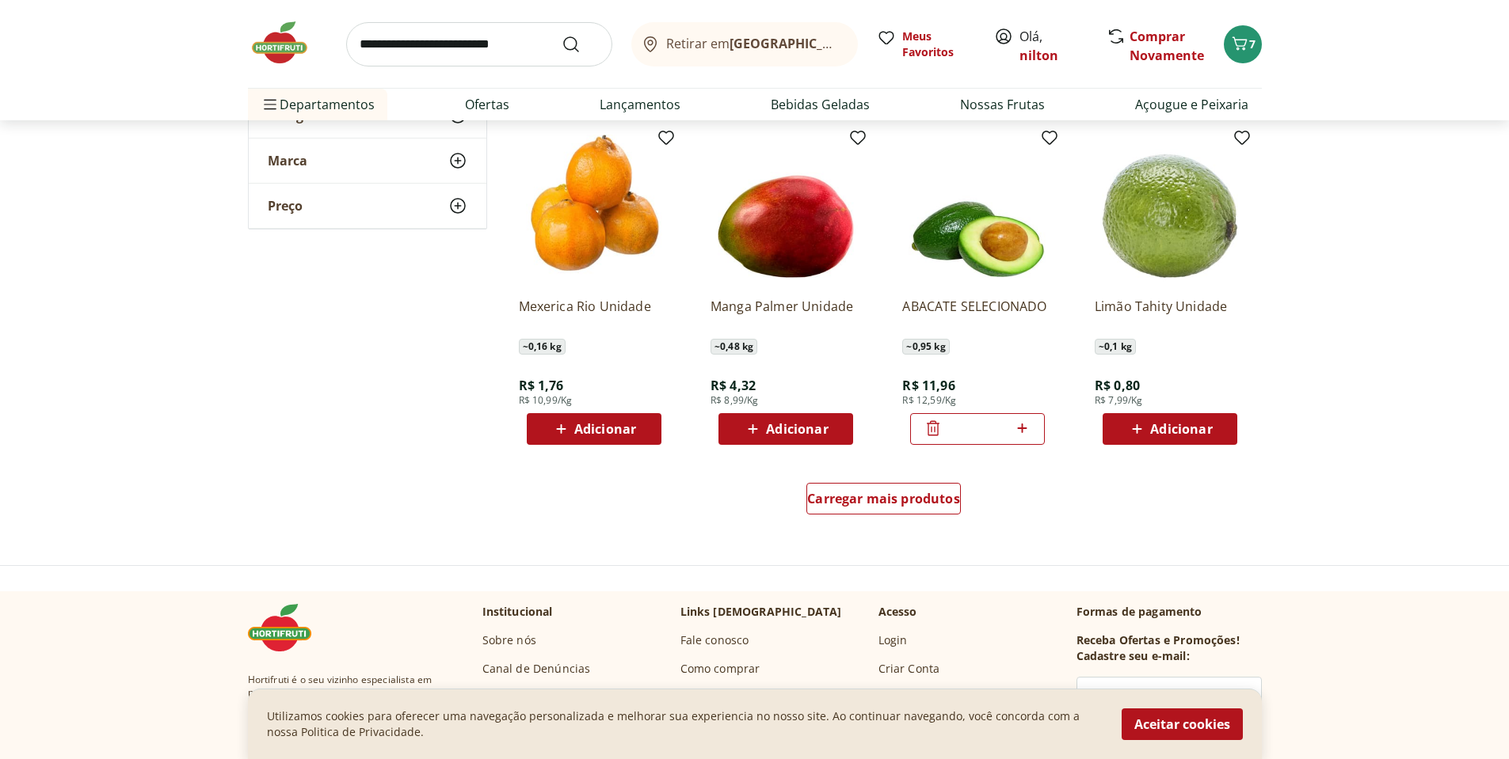
scroll to position [1030, 0]
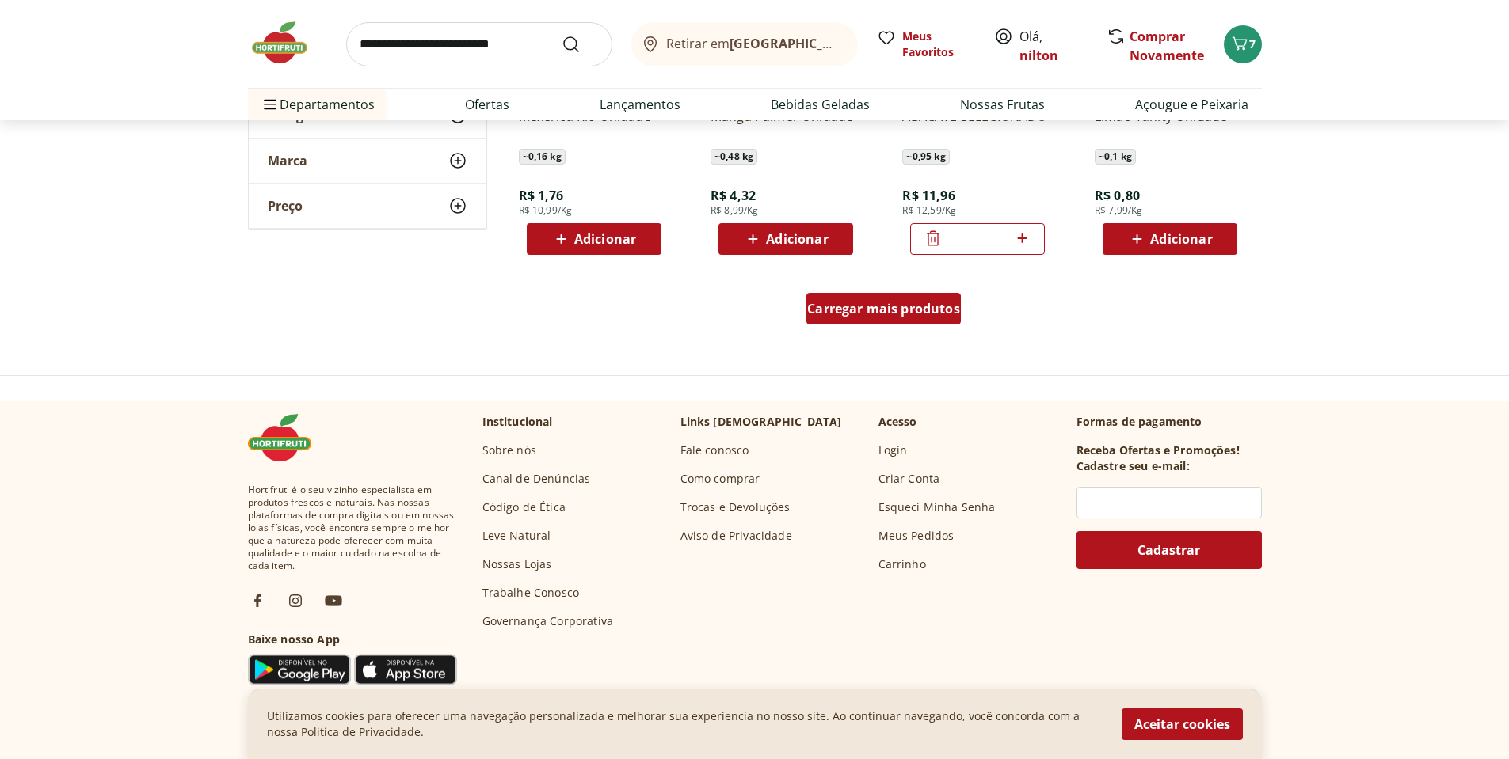
click at [909, 306] on span "Carregar mais produtos" at bounding box center [883, 309] width 153 height 13
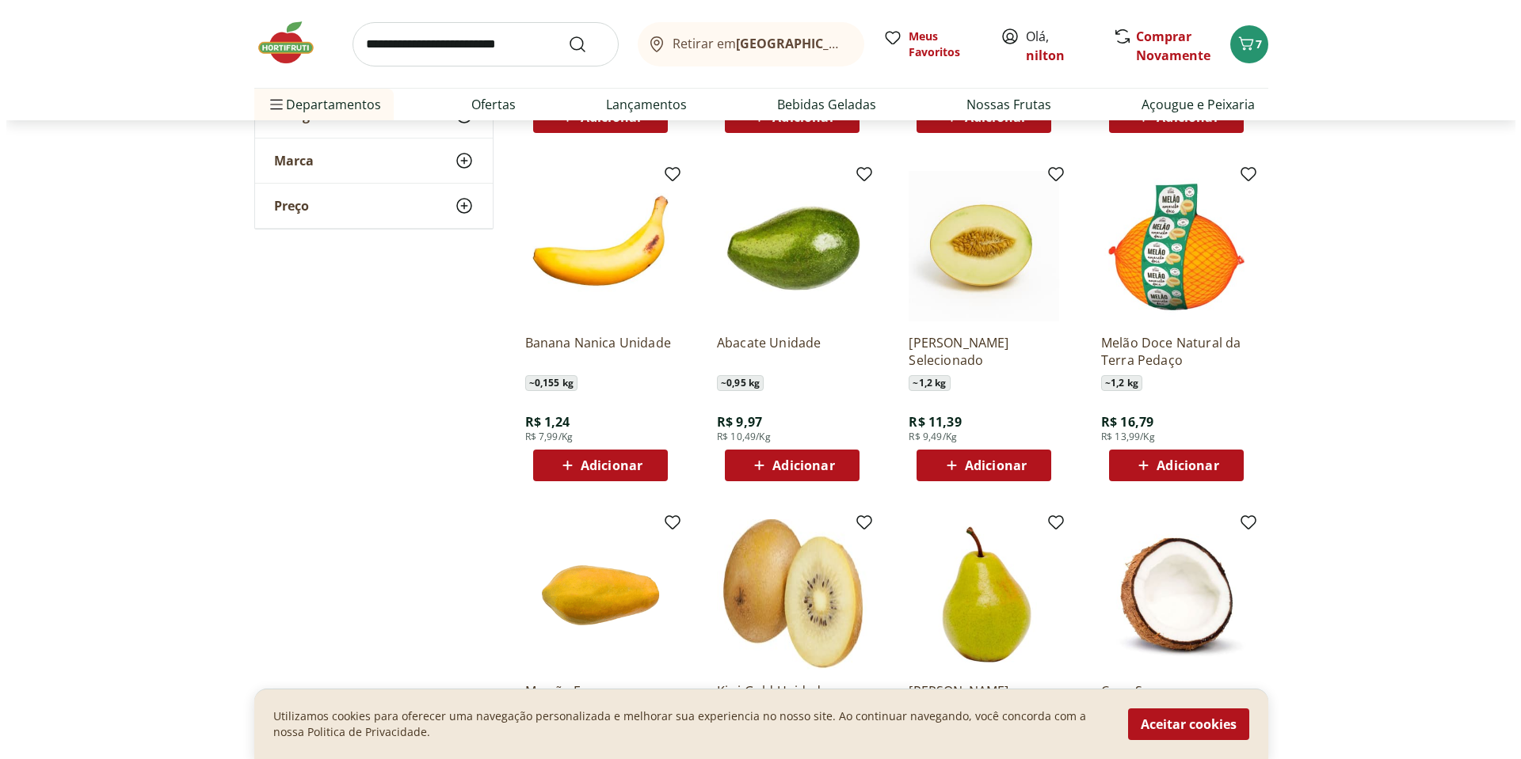
scroll to position [1742, 0]
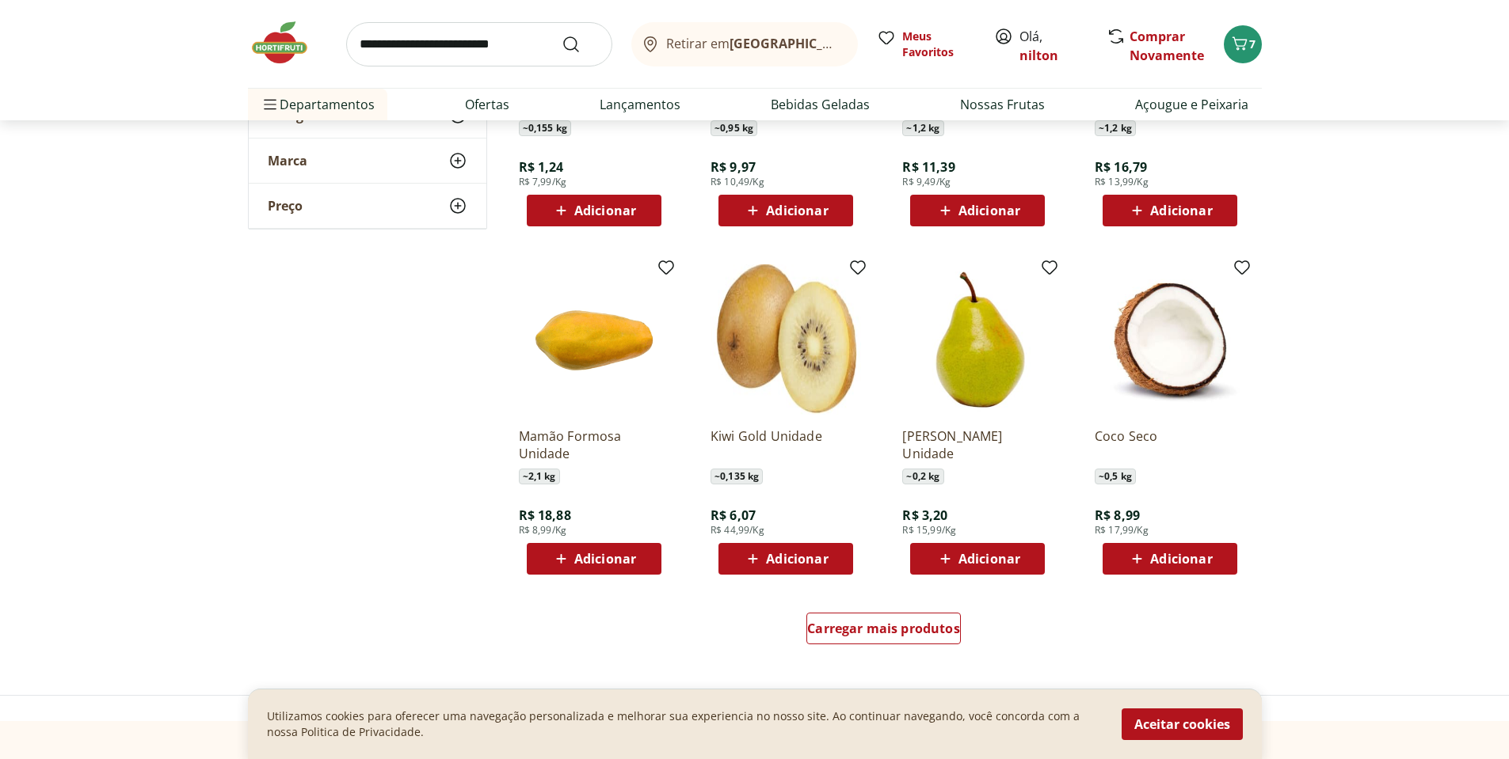
click at [813, 565] on span "Adicionar" at bounding box center [797, 559] width 62 height 13
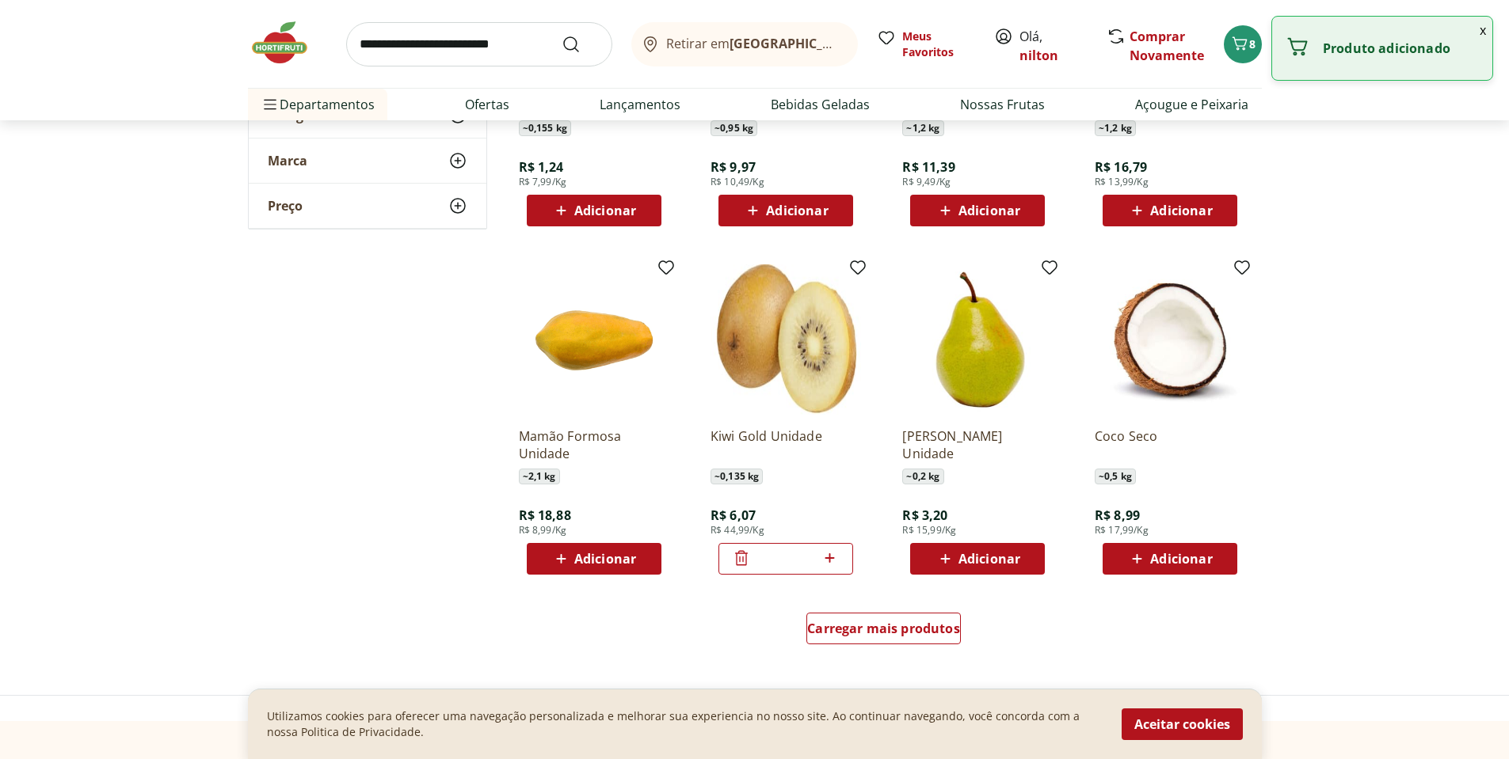
click at [834, 558] on icon at bounding box center [830, 558] width 20 height 19
type input "*"
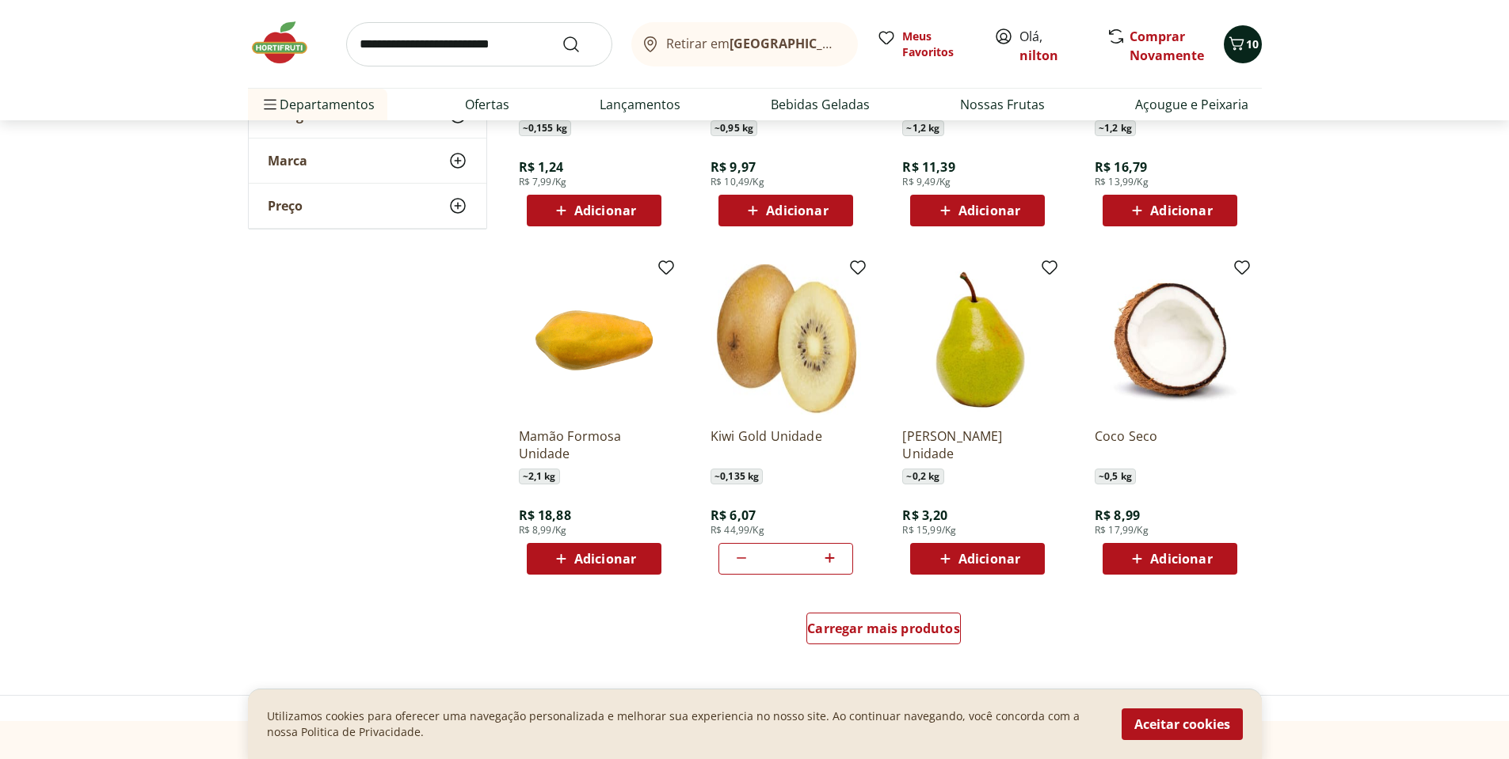
click at [1246, 42] on span "10" at bounding box center [1252, 43] width 13 height 15
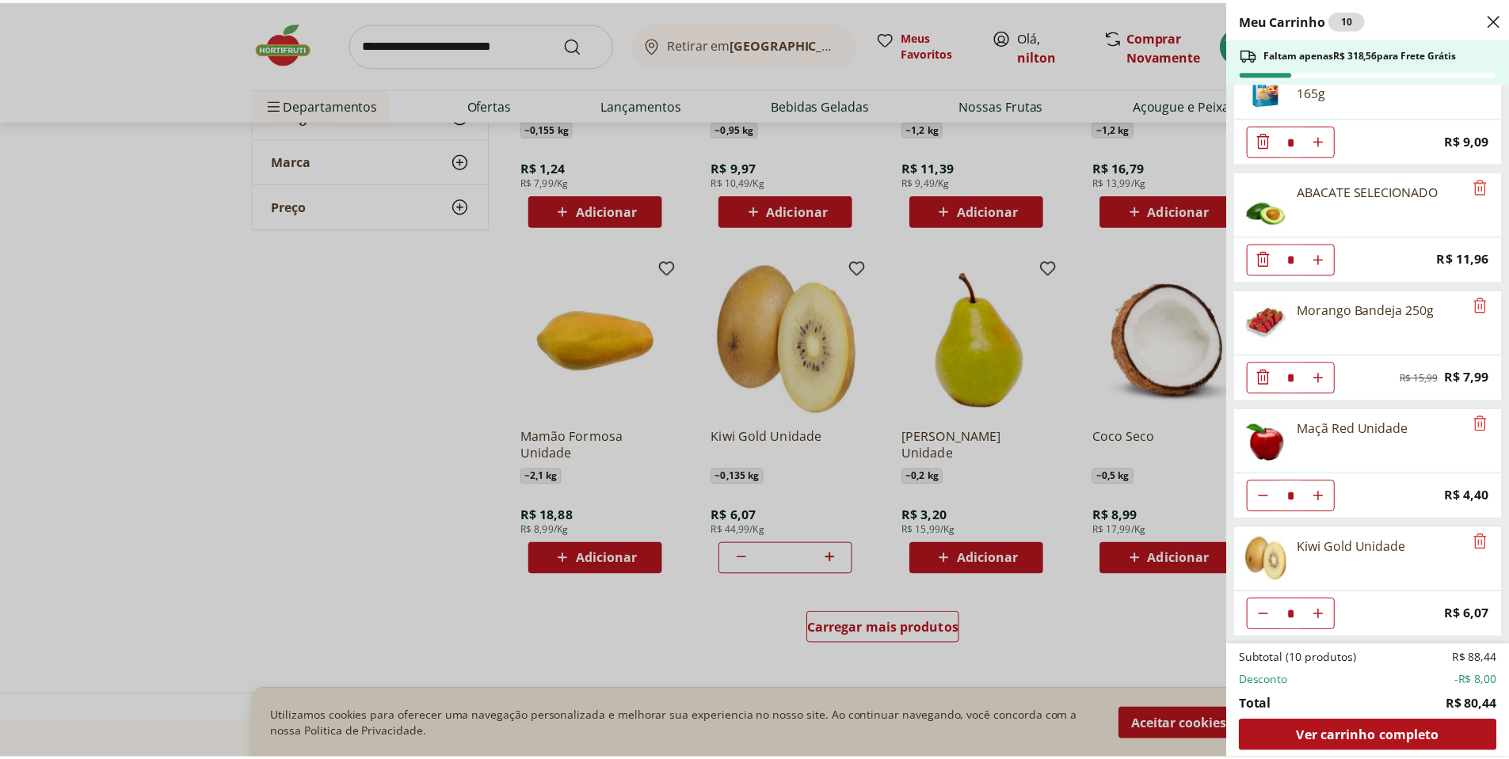
scroll to position [0, 0]
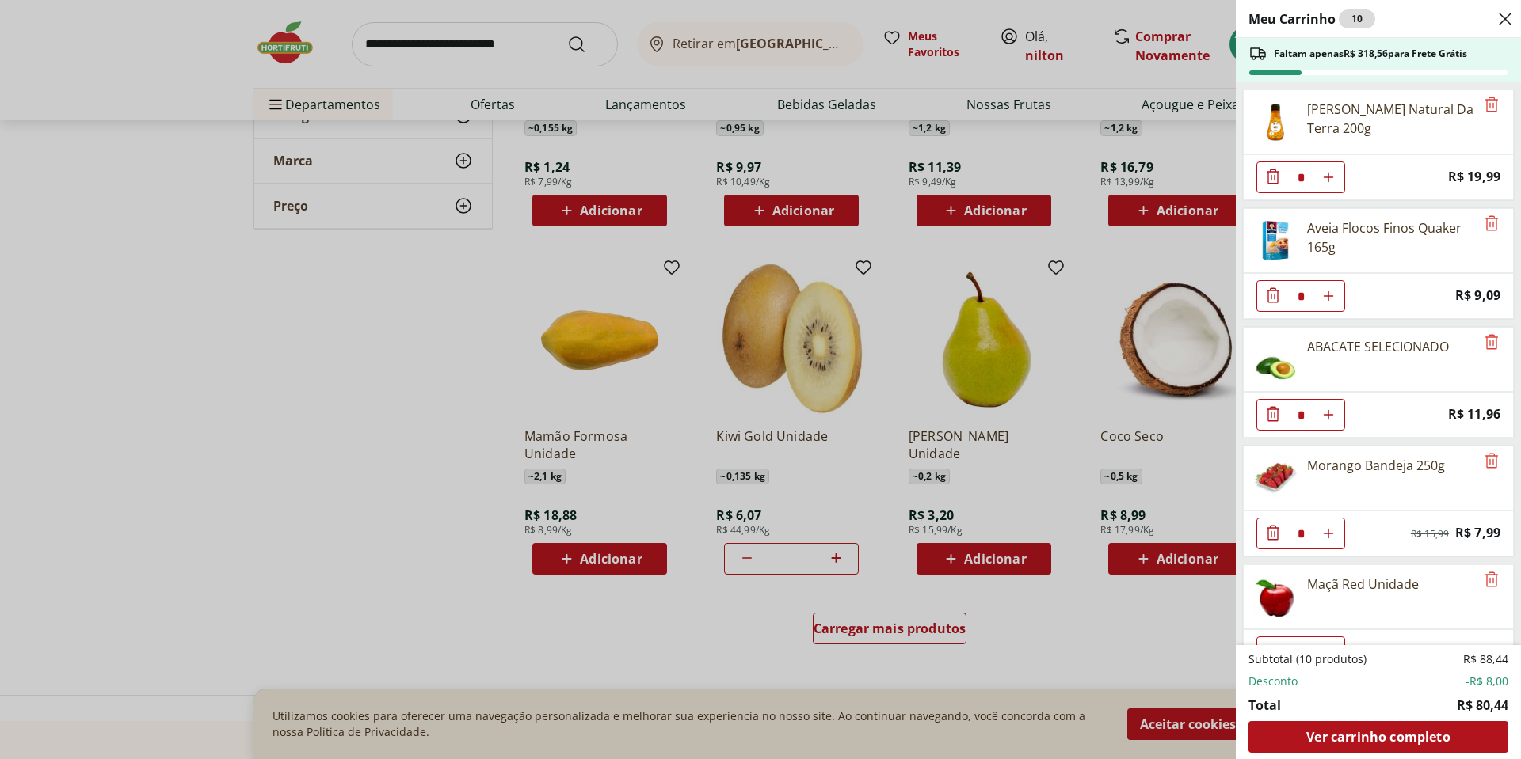
click at [409, 360] on div "Meu Carrinho 10 Faltam apenas R$ 318,56 para Frete Grátis Mel Silvestre Natural…" at bounding box center [760, 379] width 1521 height 759
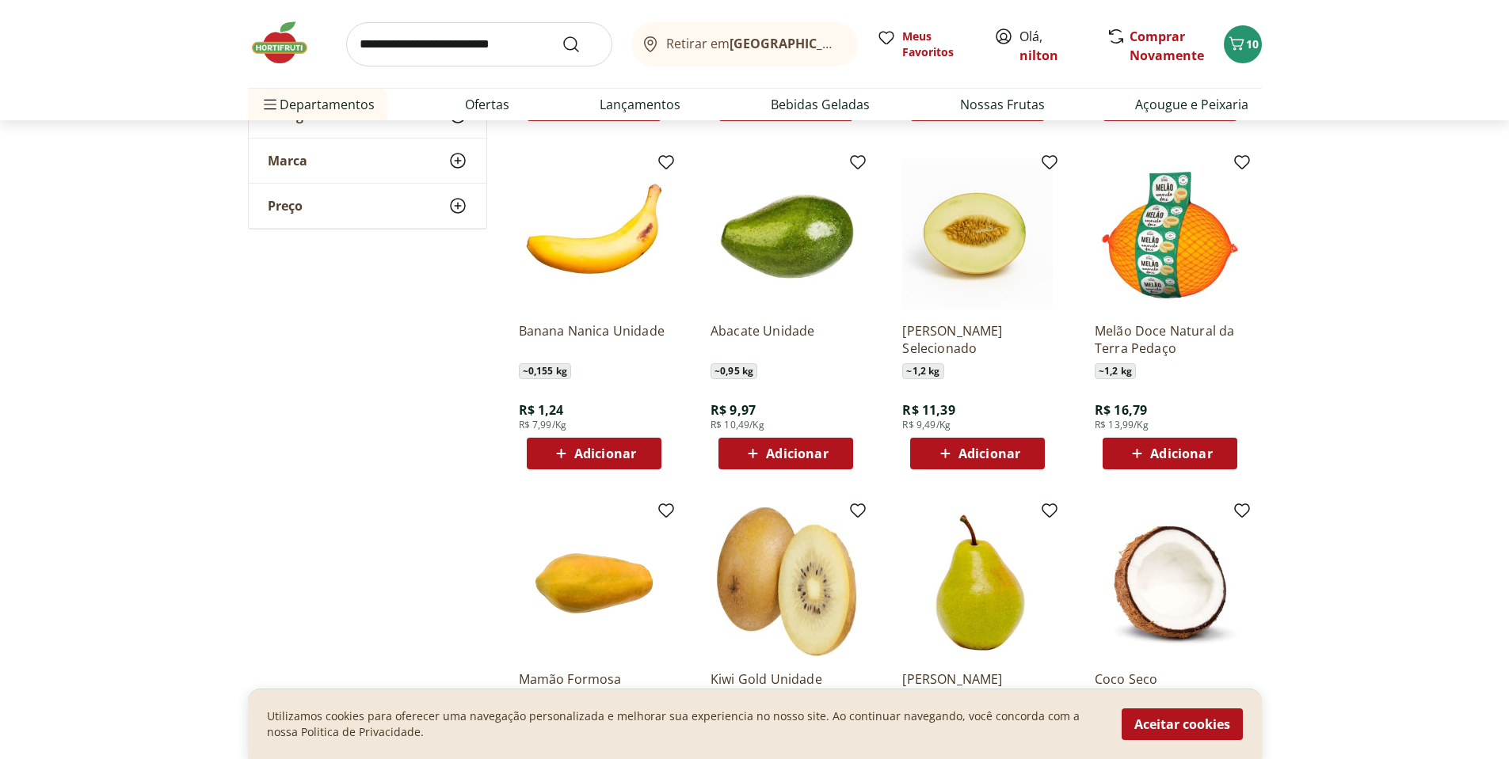
scroll to position [1346, 0]
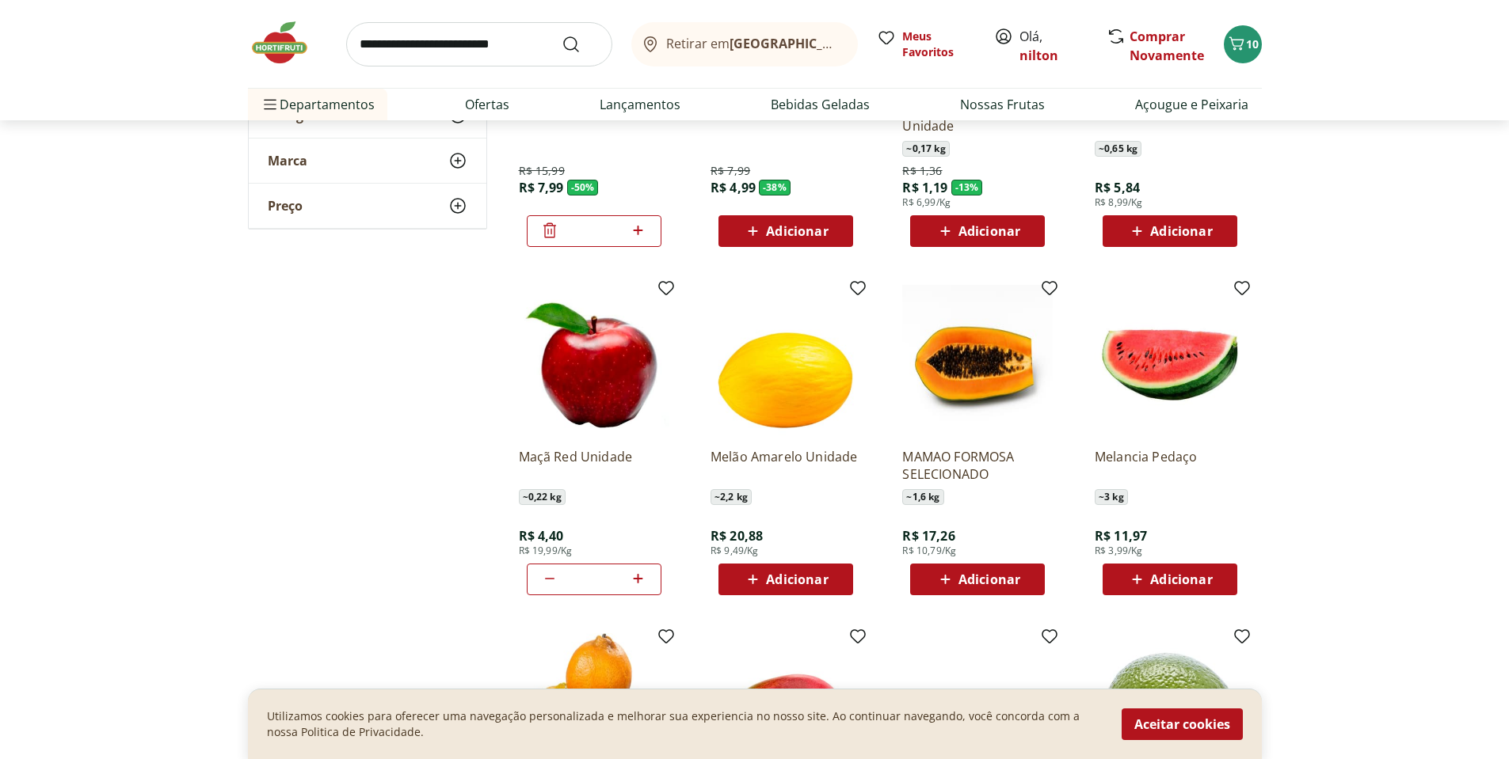
scroll to position [158, 0]
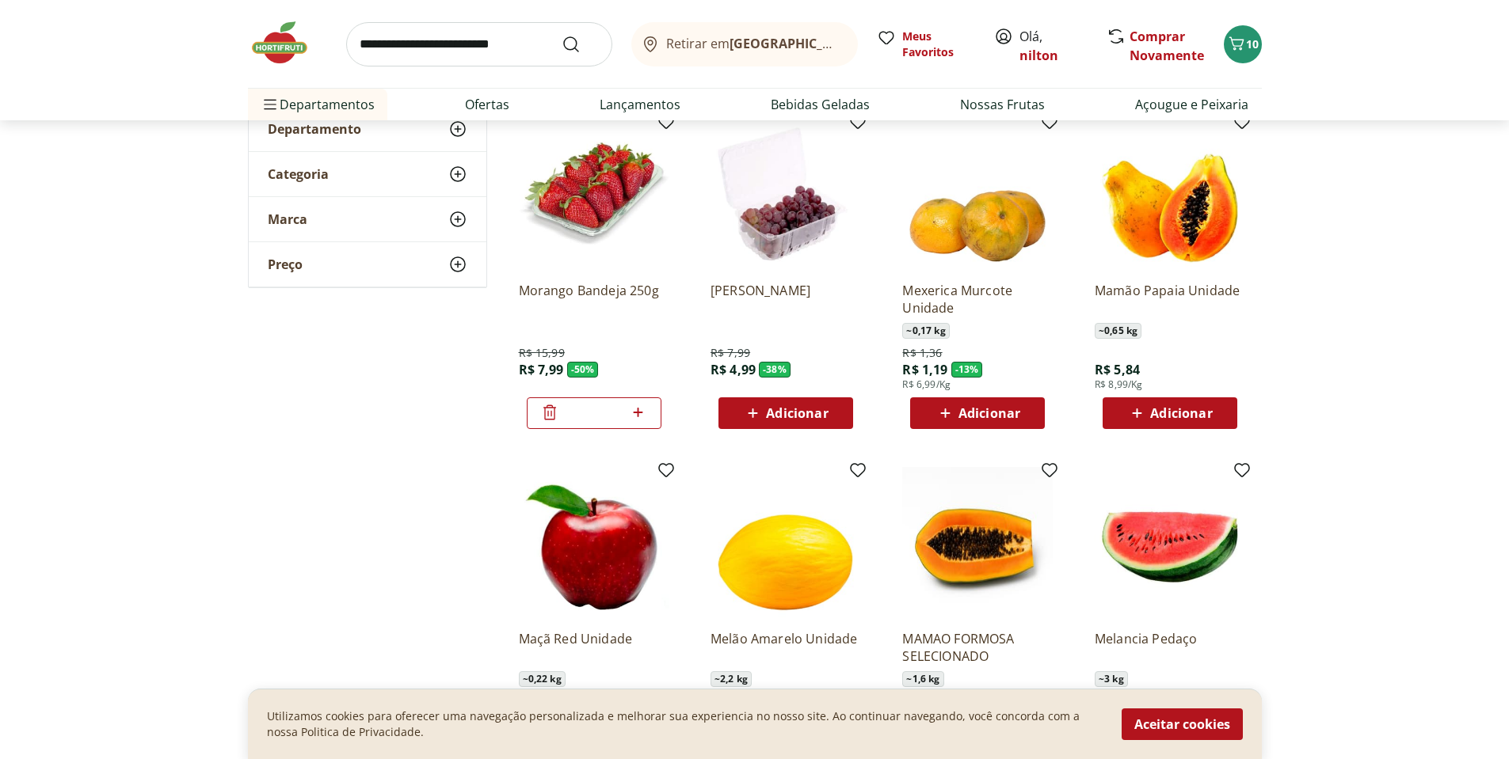
click at [1195, 418] on span "Adicionar" at bounding box center [1181, 413] width 62 height 13
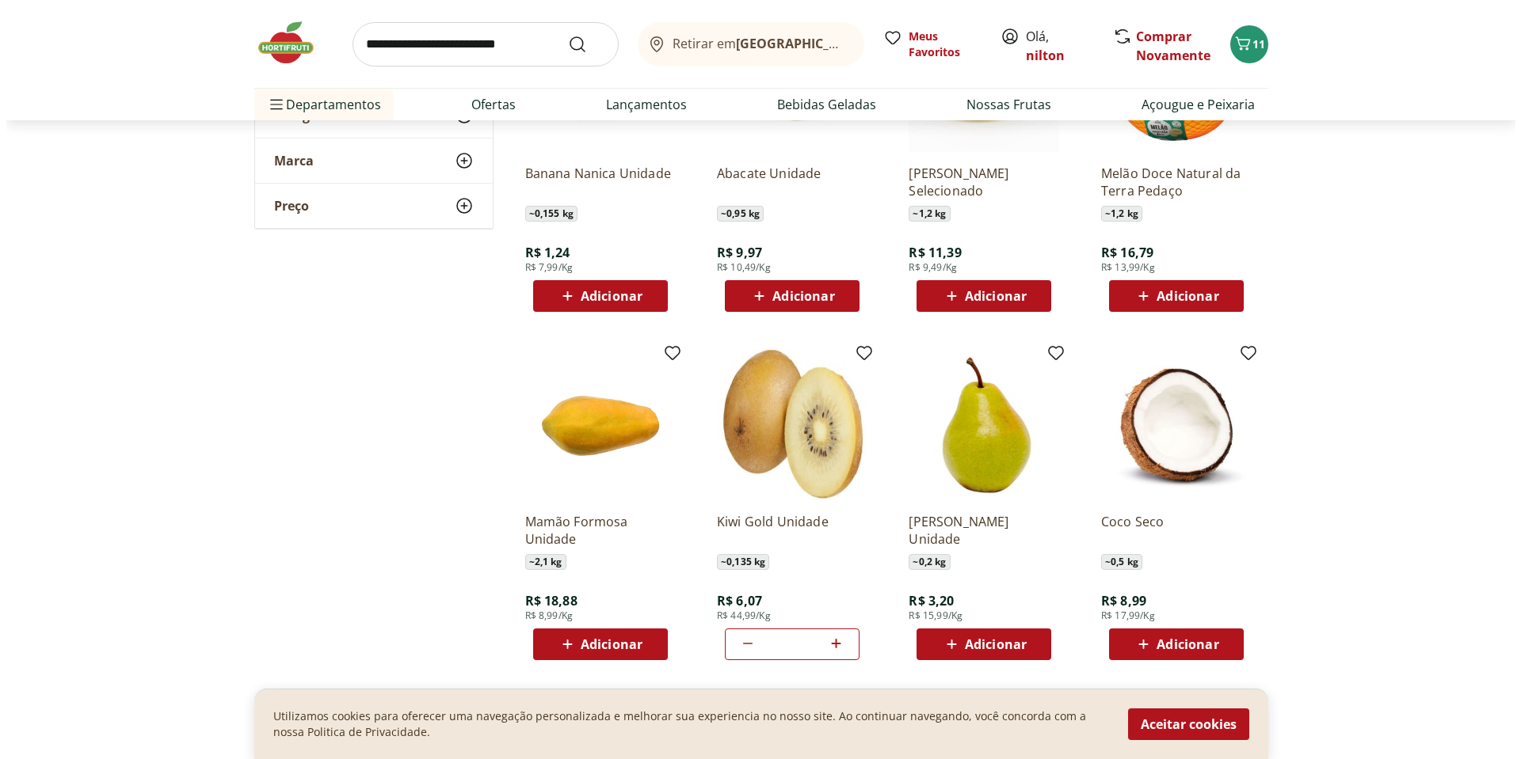
scroll to position [1663, 0]
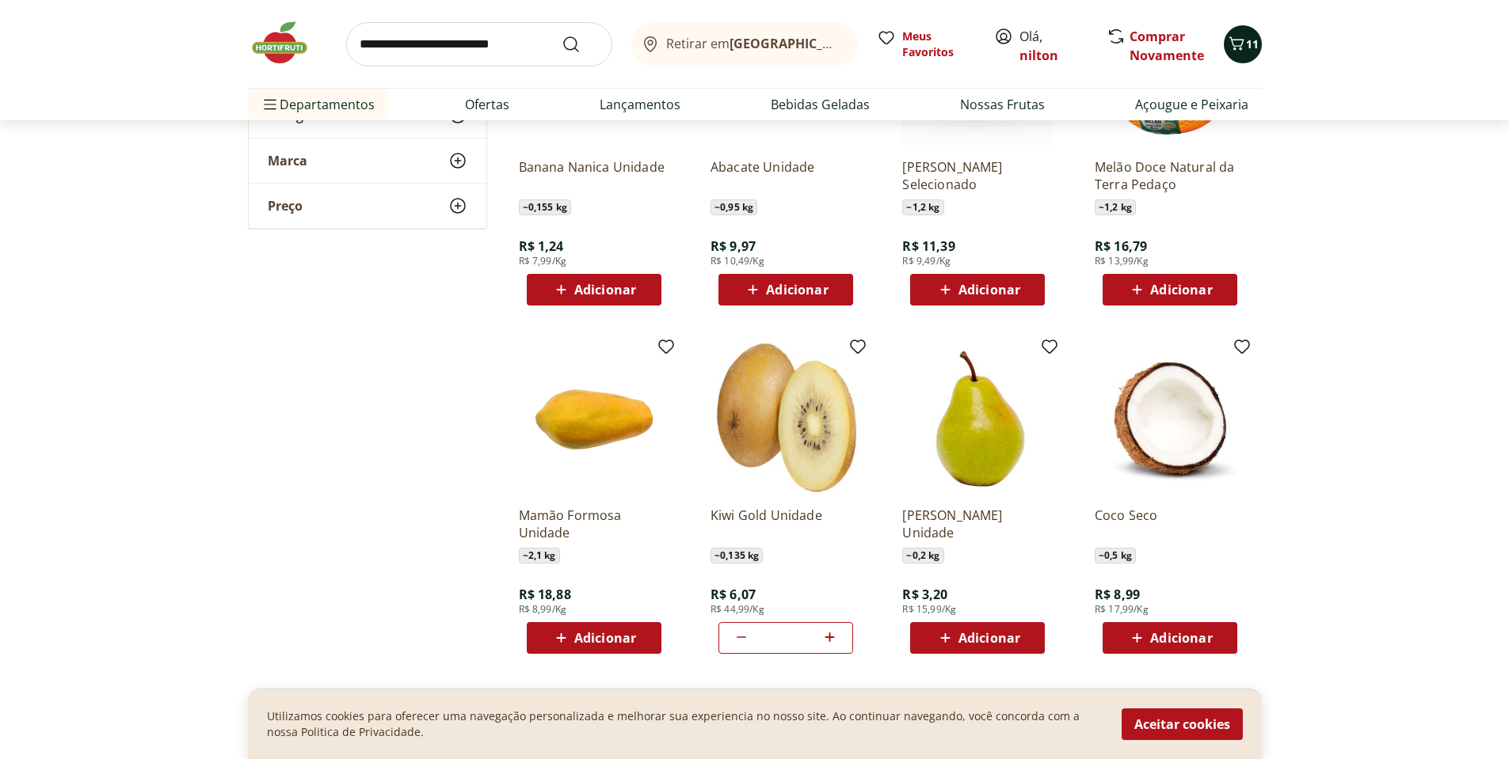
click at [1251, 48] on span "11" at bounding box center [1252, 43] width 13 height 15
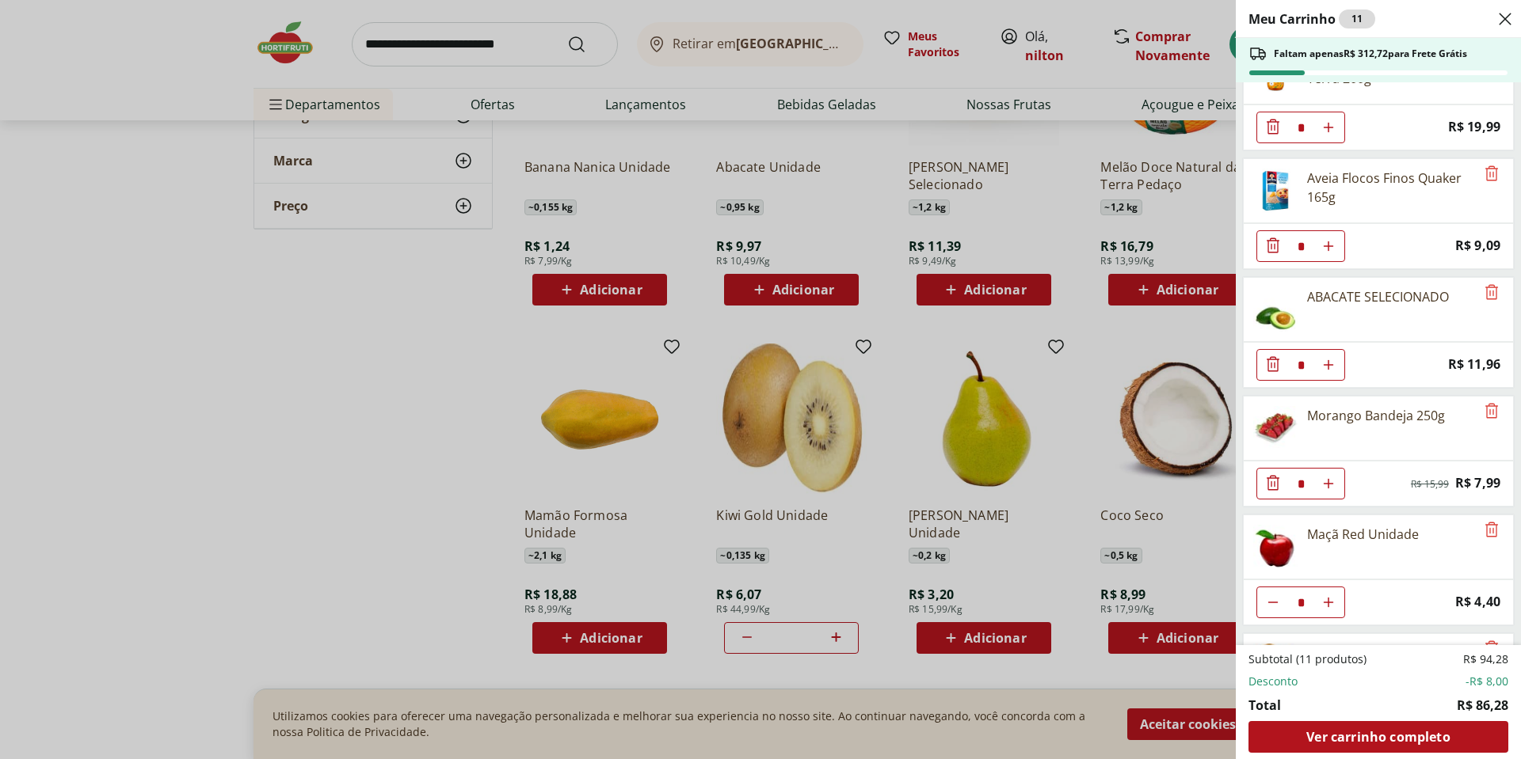
scroll to position [238, 0]
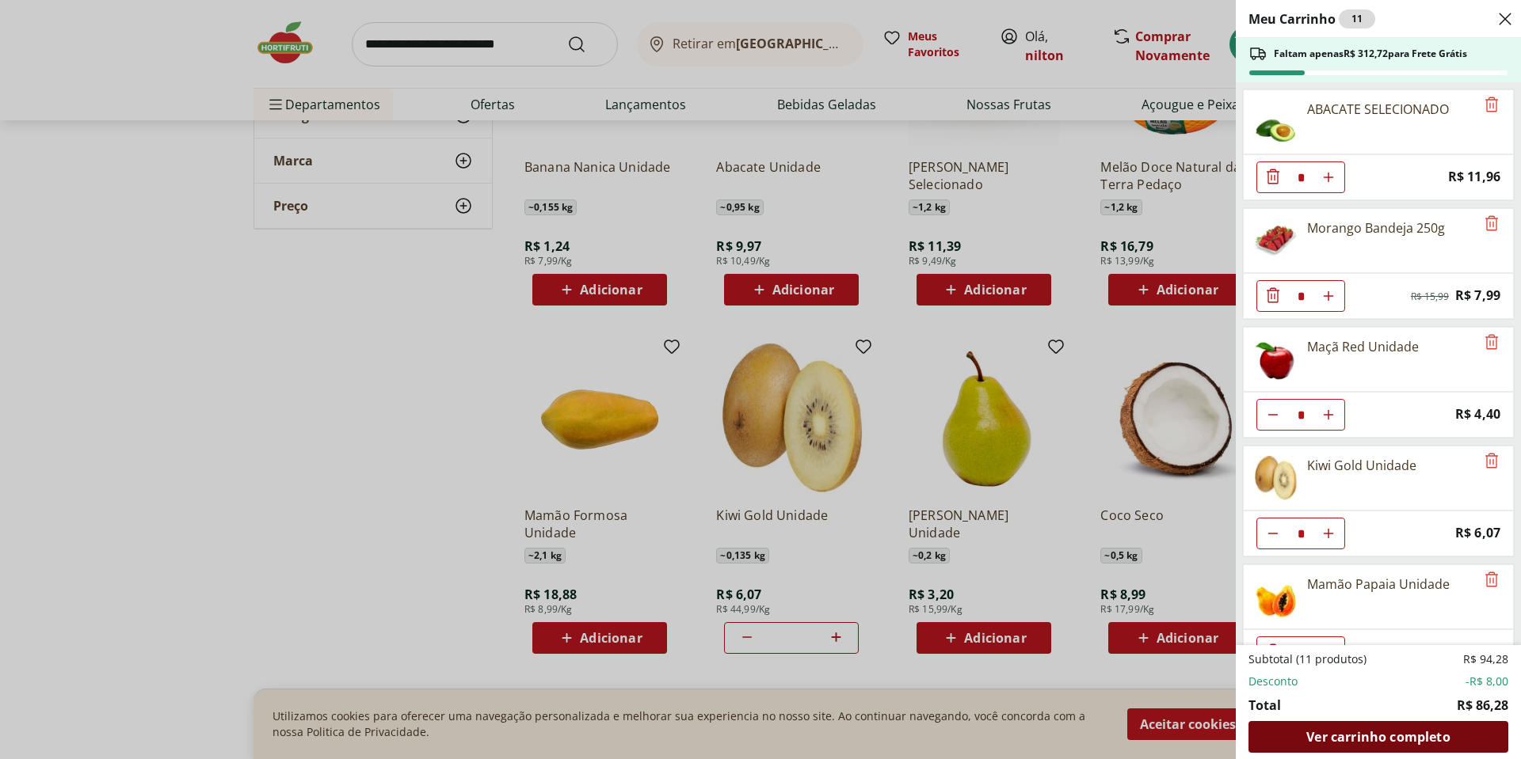
click at [1401, 739] on span "Ver carrinho completo" at bounding box center [1377, 737] width 143 height 13
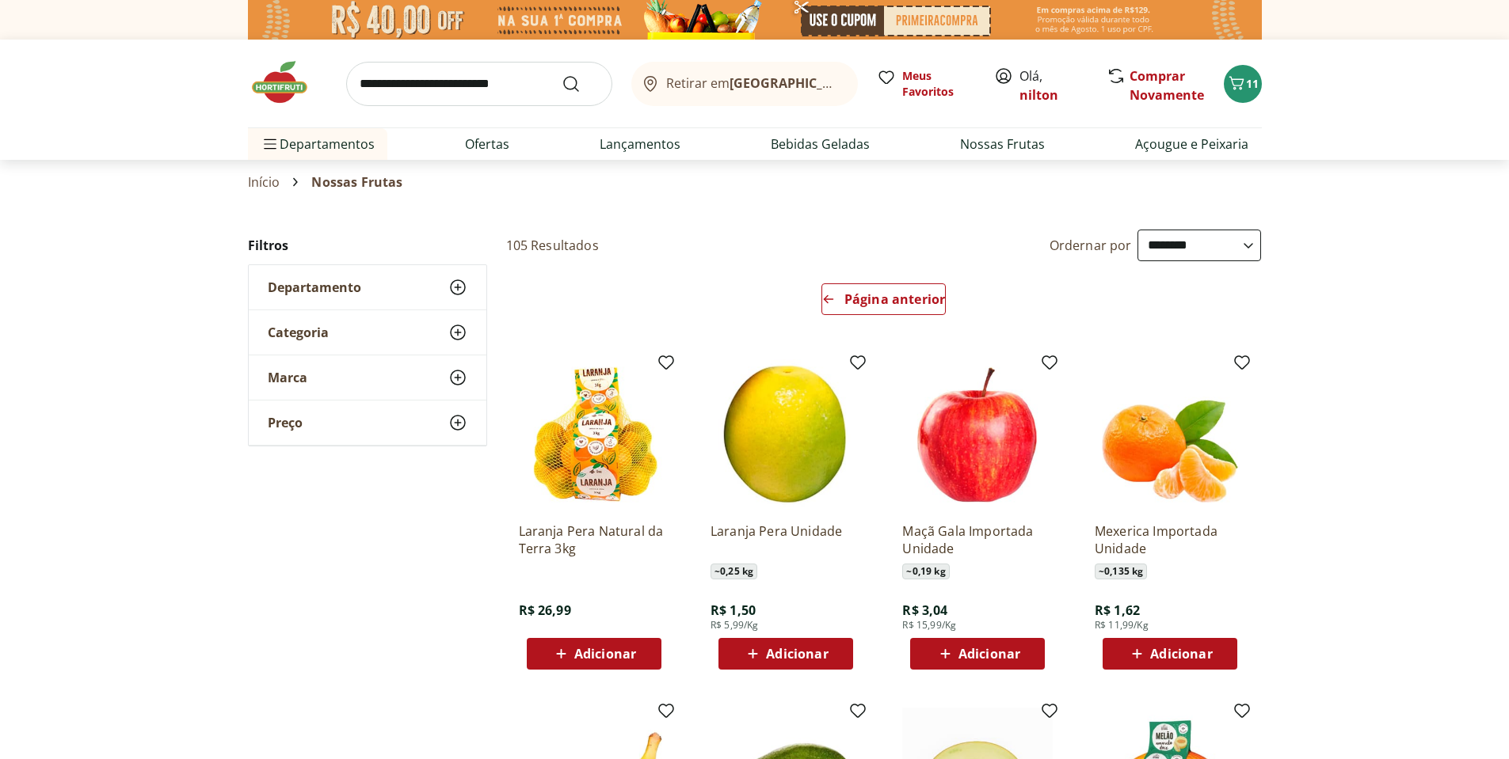
select select "**********"
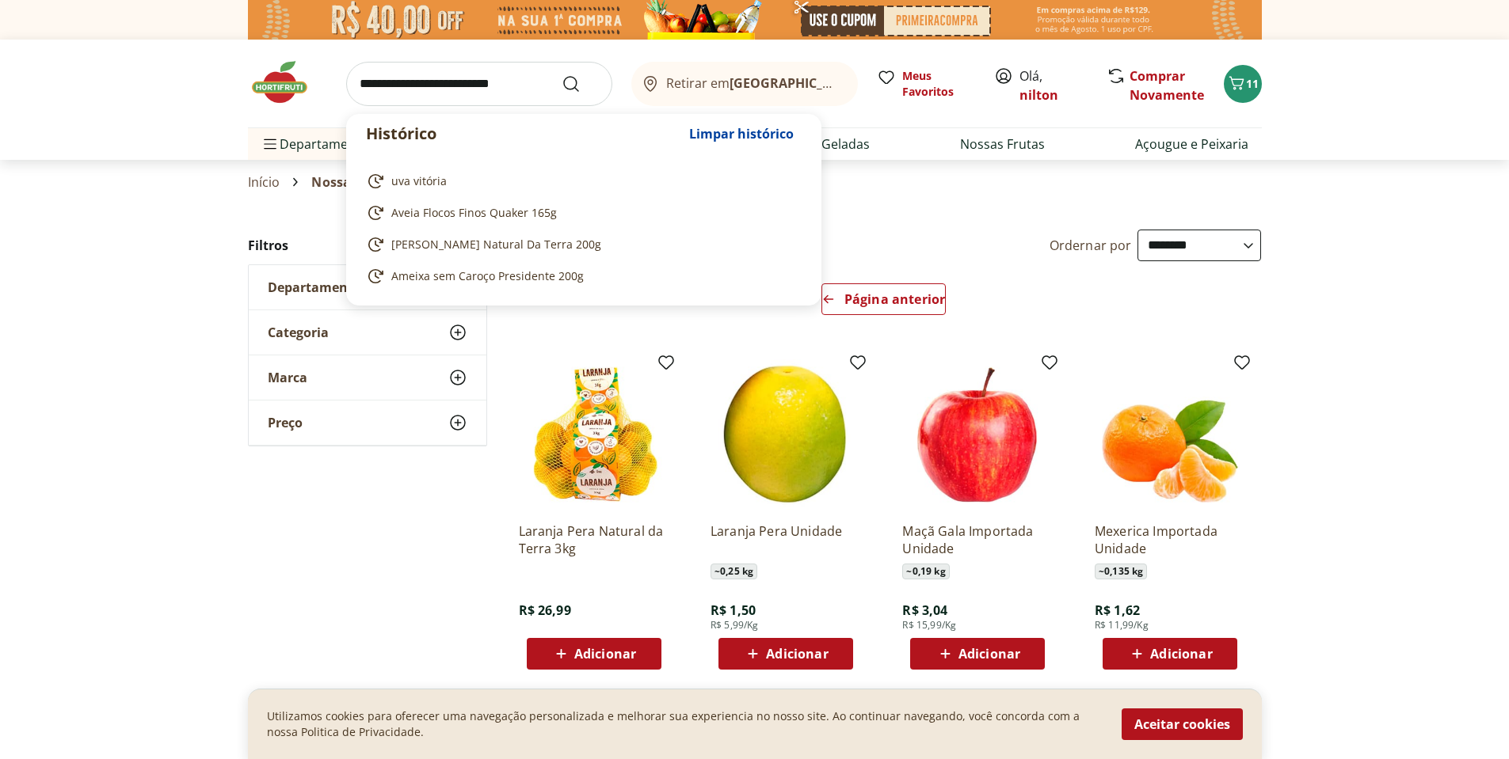
click at [465, 85] on input "search" at bounding box center [479, 84] width 266 height 44
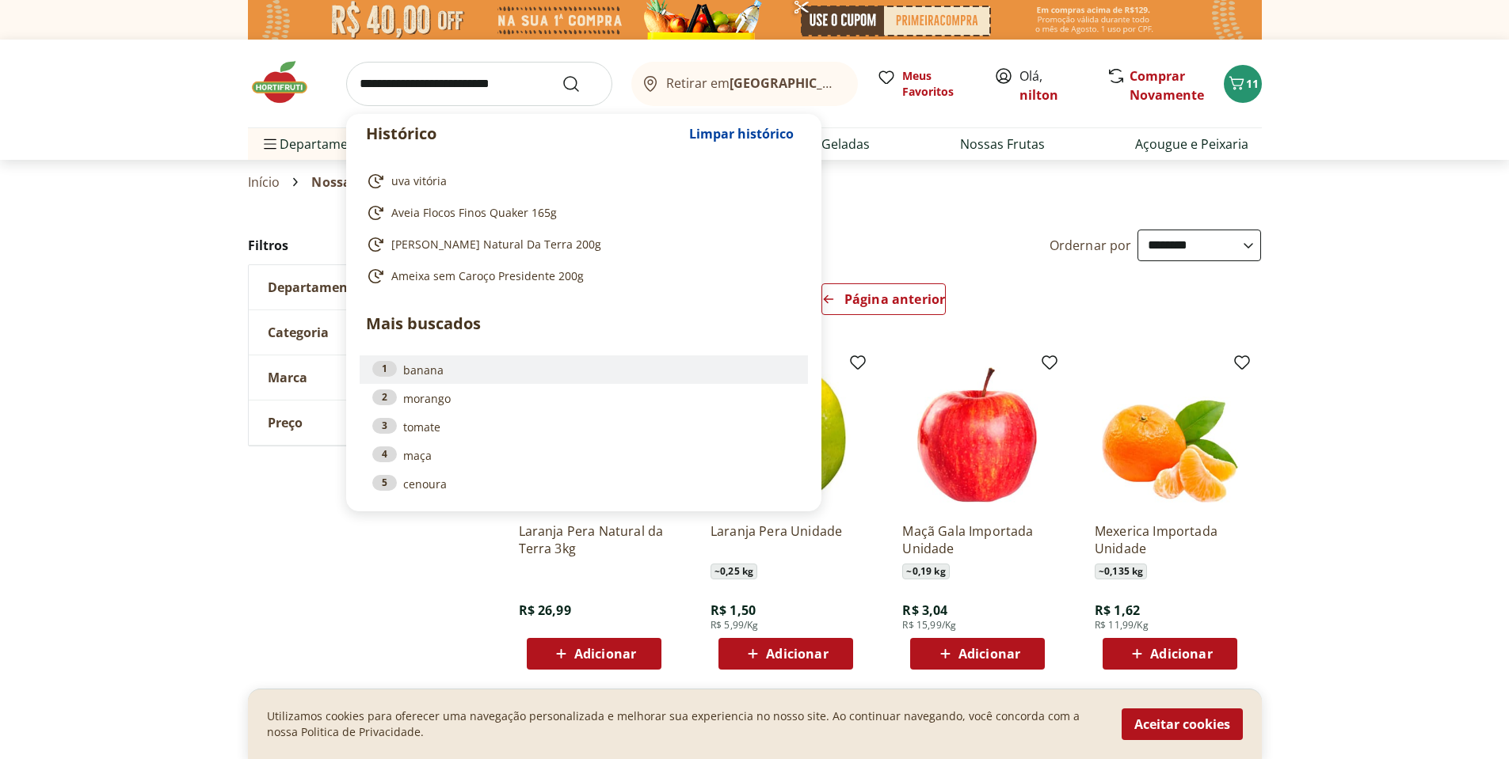
click at [438, 371] on link "1 banana" at bounding box center [583, 369] width 423 height 17
type input "******"
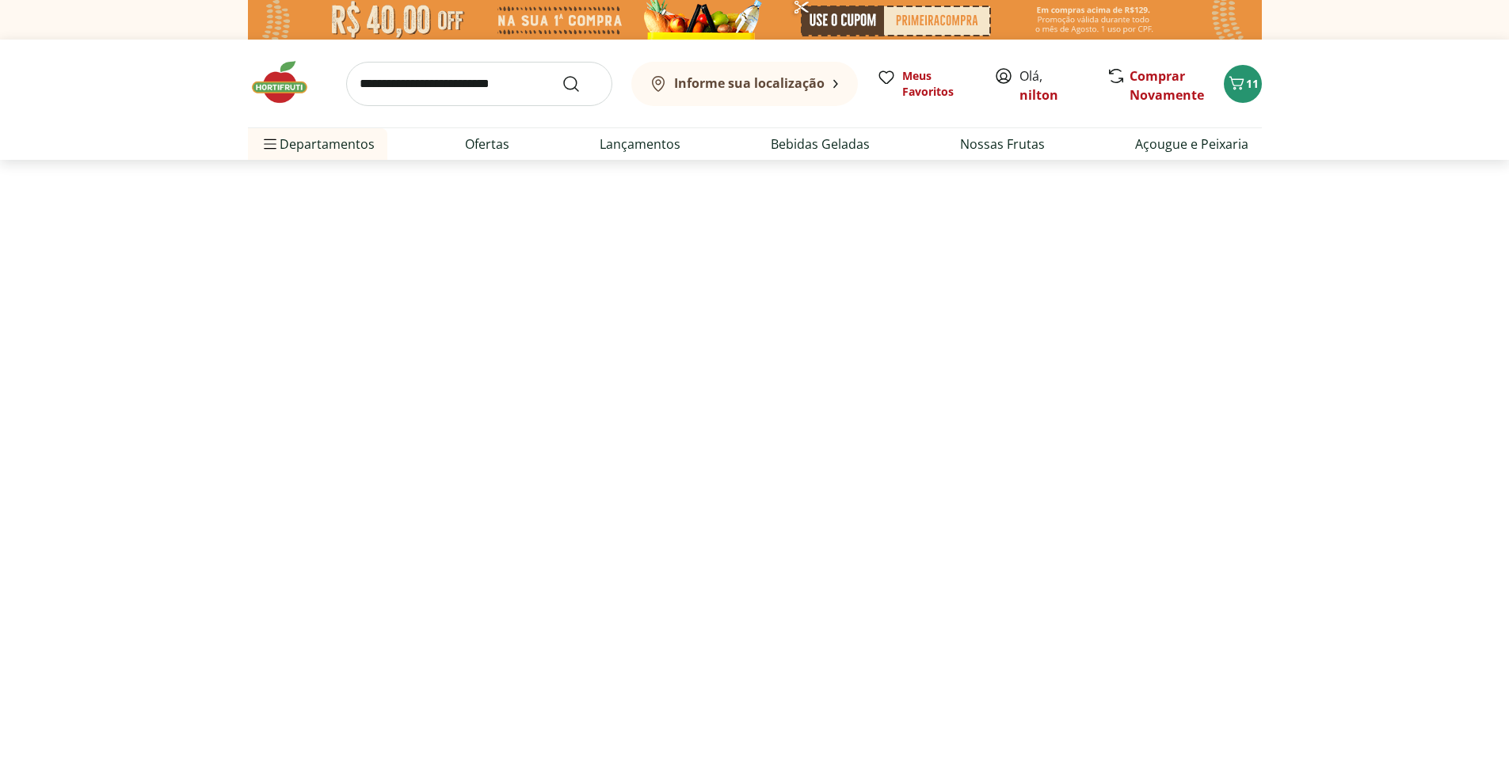
select select "**********"
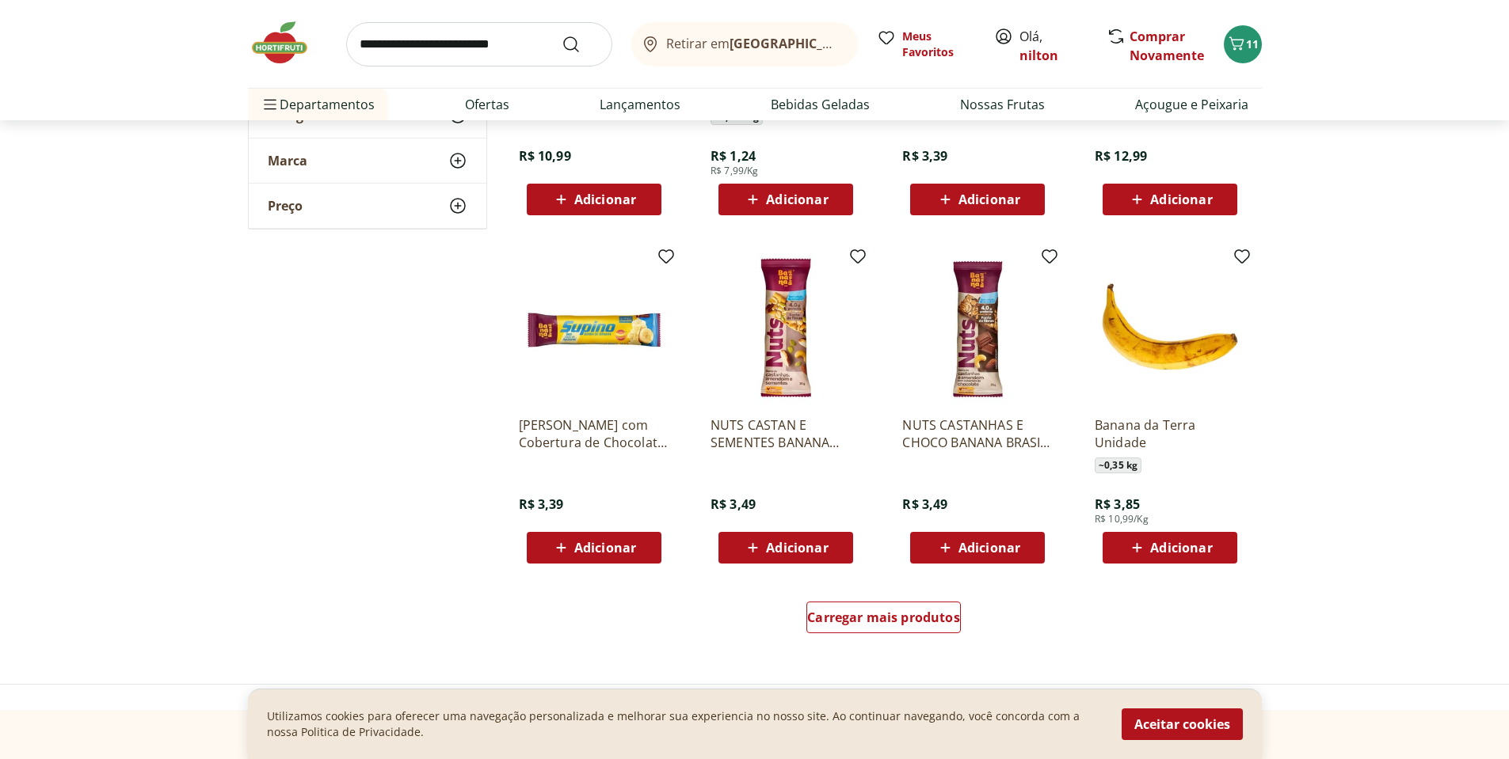
scroll to position [618, 0]
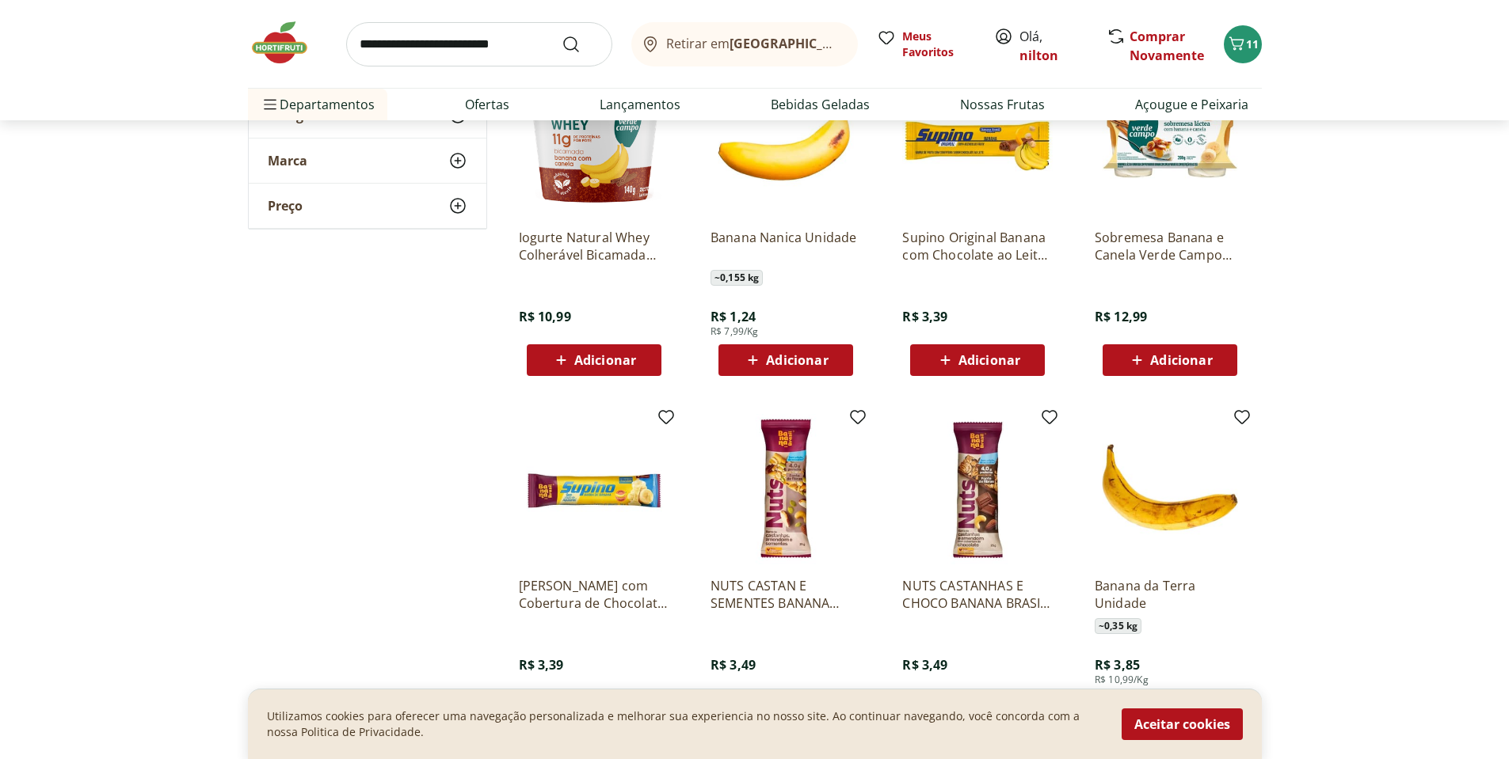
click at [443, 48] on input "search" at bounding box center [479, 44] width 266 height 44
type input "*"
type input "********"
click at [561, 35] on button "Submit Search" at bounding box center [580, 44] width 38 height 19
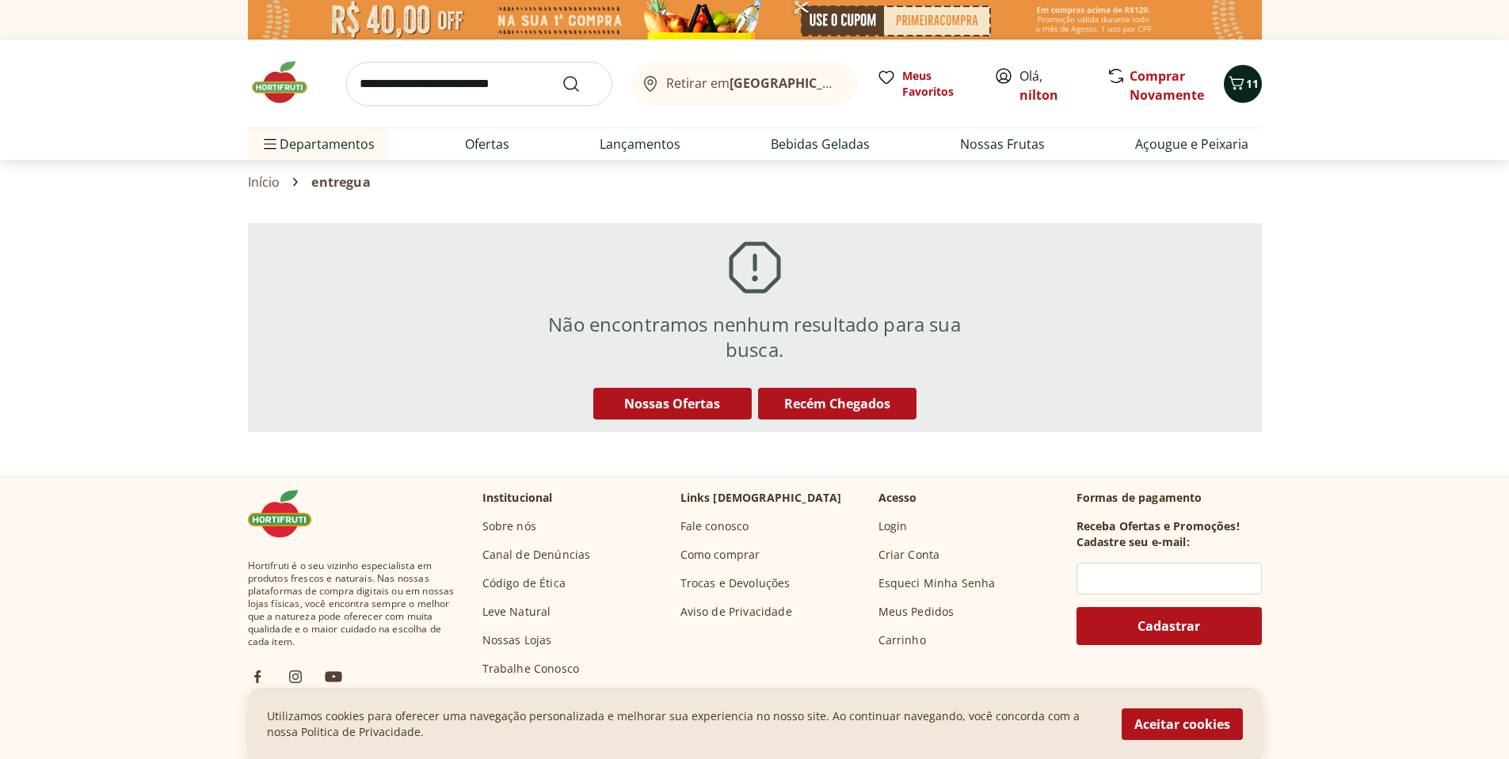
click at [1252, 85] on span "11" at bounding box center [1252, 83] width 13 height 15
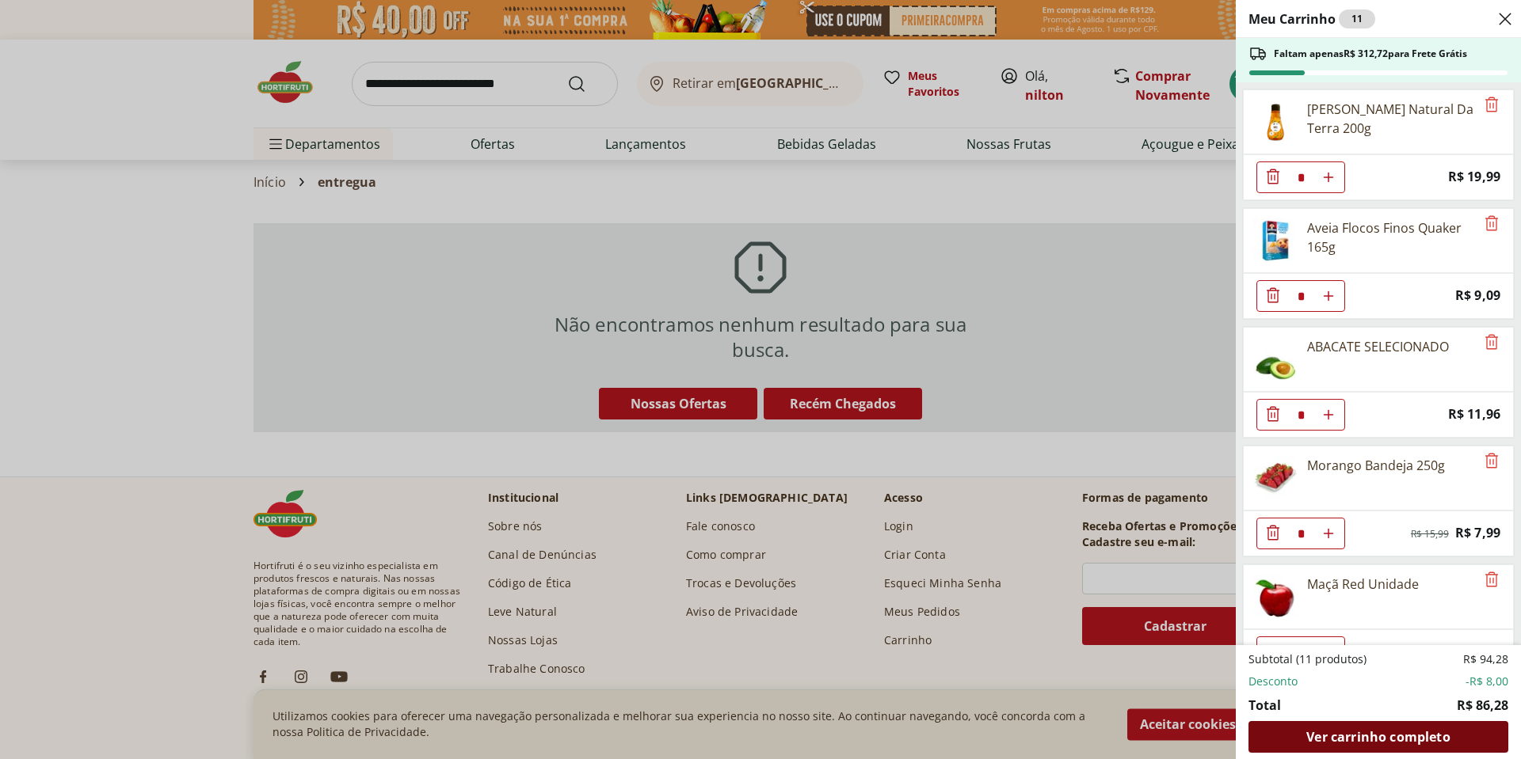
click at [1359, 740] on span "Ver carrinho completo" at bounding box center [1377, 737] width 143 height 13
